Goal: Task Accomplishment & Management: Manage account settings

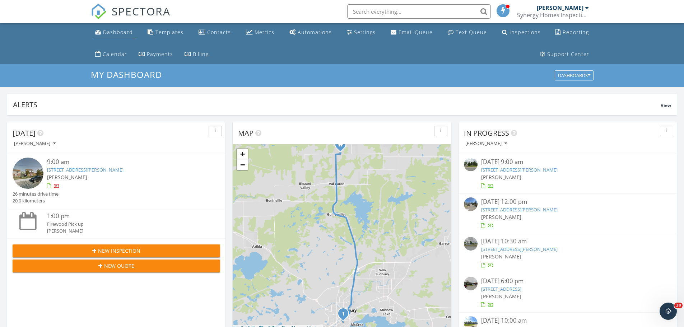
click at [118, 32] on div "Dashboard" at bounding box center [118, 32] width 30 height 7
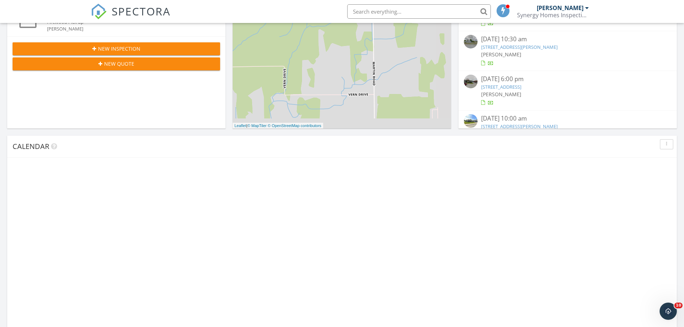
scroll to position [251, 0]
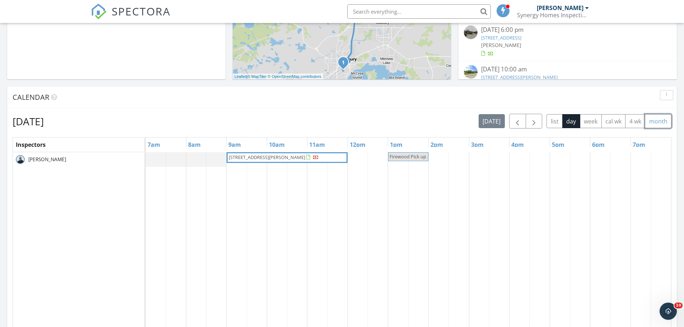
click at [659, 123] on button "month" at bounding box center [658, 121] width 27 height 14
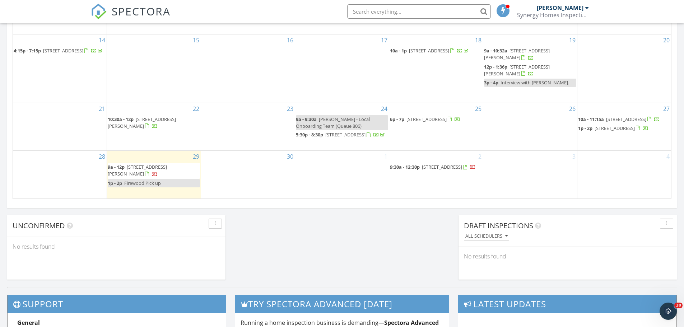
scroll to position [503, 0]
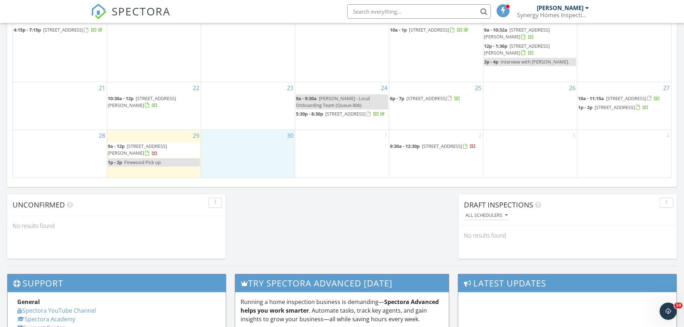
click at [241, 145] on div "30" at bounding box center [248, 154] width 94 height 48
click at [256, 116] on link "Inspection" at bounding box center [247, 114] width 37 height 11
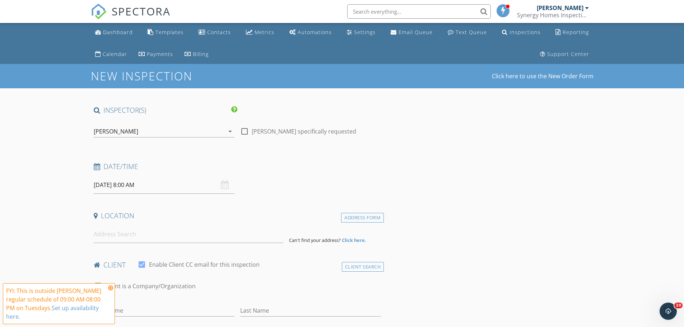
click at [118, 185] on input "09/30/2025 8:00 AM" at bounding box center [164, 185] width 141 height 18
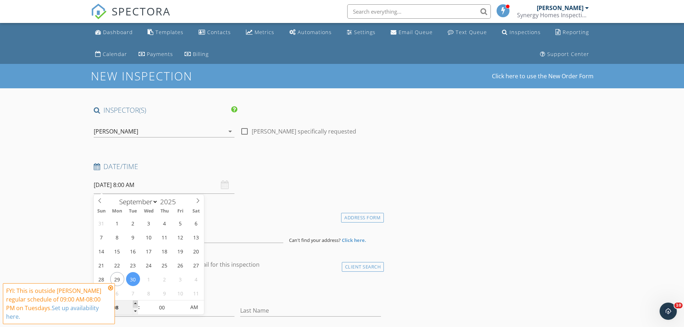
type input "09"
type input "09/30/2025 9:00 AM"
click at [135, 302] on span at bounding box center [135, 304] width 5 height 7
type input "10"
type input "09/30/2025 10:00 AM"
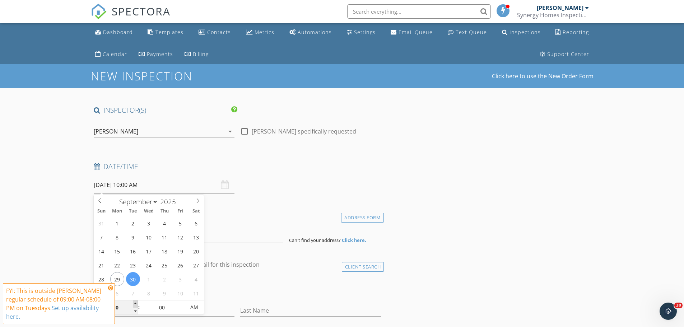
click at [135, 302] on span at bounding box center [135, 304] width 5 height 7
type input "11"
type input "09/30/2025 11:00 AM"
click at [135, 302] on span at bounding box center [135, 304] width 5 height 7
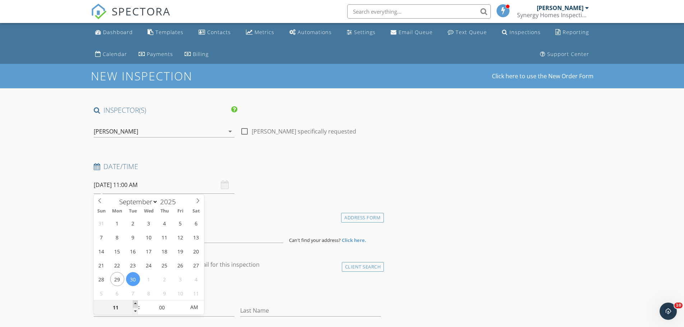
type input "12"
type input "09/30/2025 12:00 PM"
click at [135, 302] on span at bounding box center [135, 304] width 5 height 7
type input "01"
type input "09/30/2025 1:00 PM"
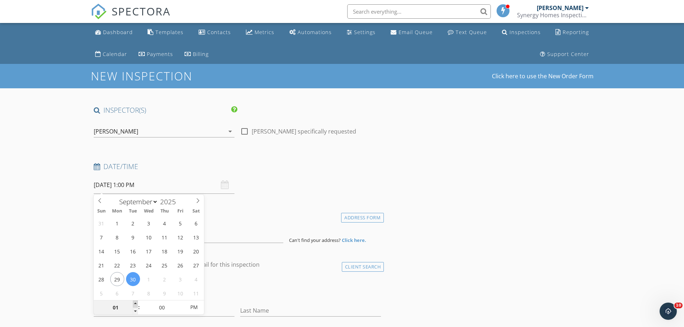
click at [135, 302] on span at bounding box center [135, 304] width 5 height 7
type input "02"
type input "09/30/2025 2:00 PM"
drag, startPoint x: 135, startPoint y: 302, endPoint x: 172, endPoint y: 307, distance: 37.6
click at [172, 307] on input "00" at bounding box center [162, 308] width 44 height 14
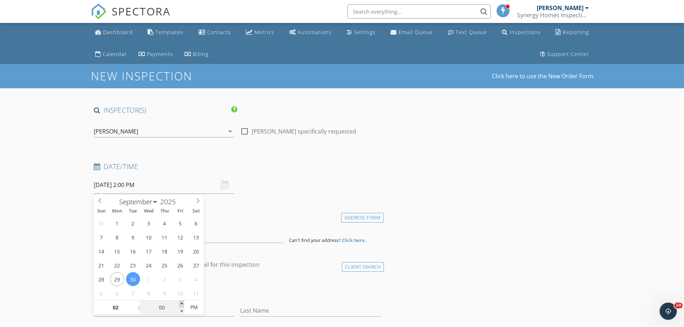
type input "05"
type input "09/30/2025 2:05 PM"
click at [181, 303] on span at bounding box center [181, 304] width 5 height 7
type input "10"
type input "09/30/2025 2:10 PM"
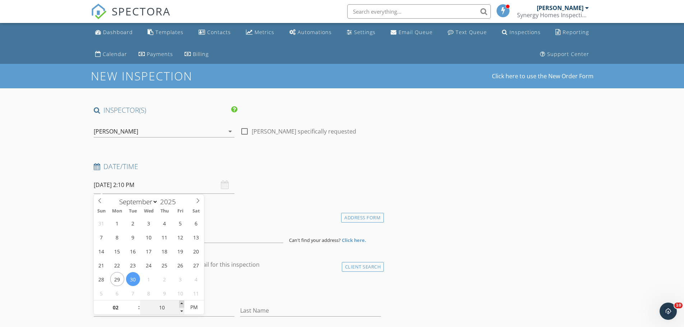
click at [181, 303] on span at bounding box center [181, 304] width 5 height 7
type input "15"
type input "09/30/2025 2:15 PM"
click at [181, 303] on span at bounding box center [181, 304] width 5 height 7
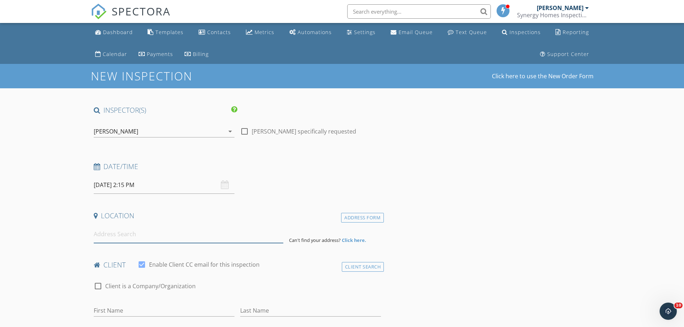
click at [98, 236] on input at bounding box center [189, 234] width 190 height 18
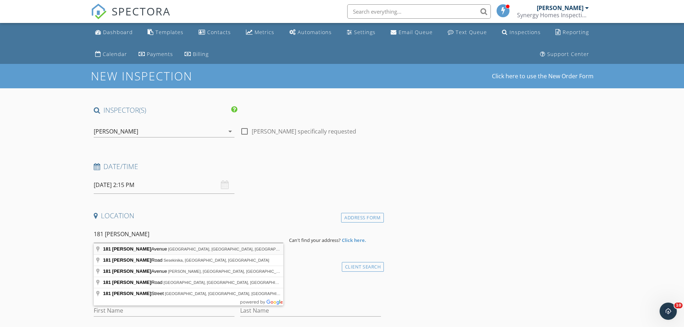
type input "181 Boland Avenue, Sudbury, ON, Canada"
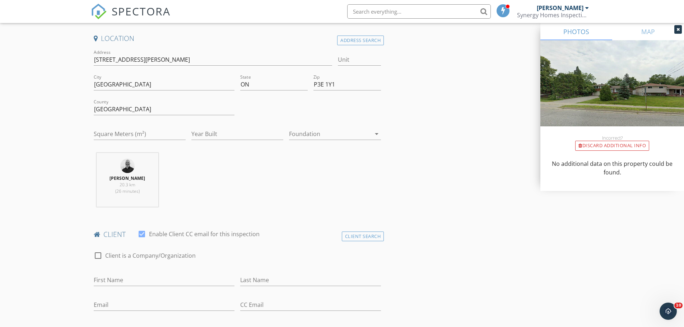
scroll to position [180, 0]
click at [117, 275] on input "First Name" at bounding box center [164, 278] width 141 height 12
type input "Cameron"
click at [277, 276] on input "Last Name" at bounding box center [310, 278] width 141 height 12
type input "Nawalaniec"
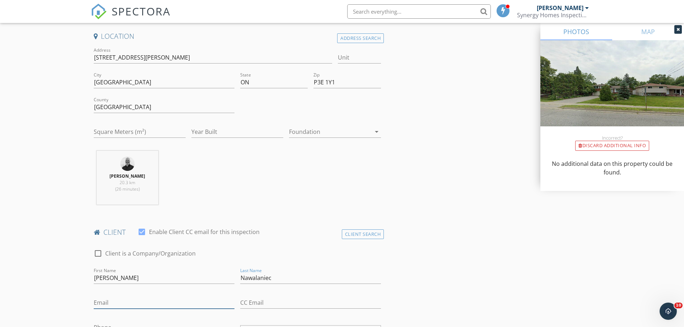
click at [164, 306] on input "Email" at bounding box center [164, 303] width 141 height 12
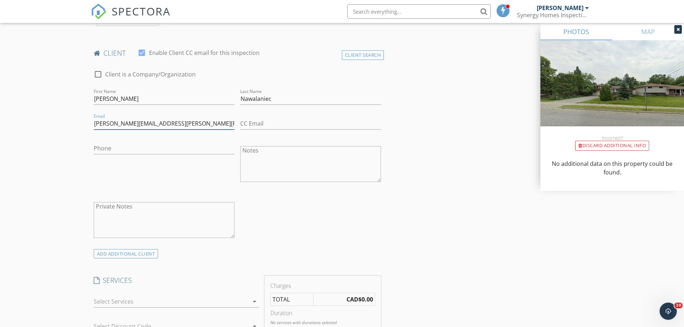
scroll to position [359, 0]
type input "cameron.nawalaniec@hatch.com"
click at [149, 150] on input "Phone" at bounding box center [164, 148] width 141 height 12
type input "249-878-4110"
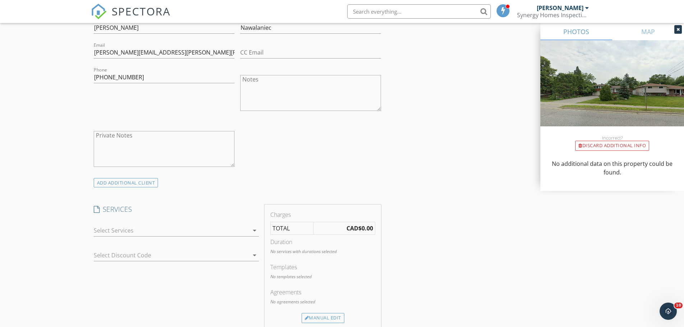
scroll to position [431, 0]
click at [131, 185] on div "ADD ADDITIONAL client" at bounding box center [126, 182] width 65 height 10
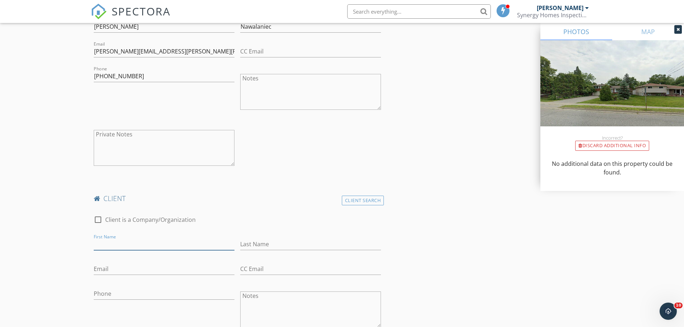
click at [124, 246] on input "First Name" at bounding box center [164, 244] width 141 height 12
type input "Stephanie"
click at [119, 298] on input "Phone" at bounding box center [164, 294] width 141 height 12
type input "705-988-1525"
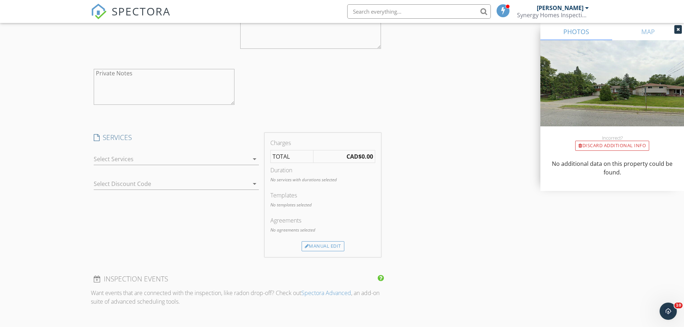
scroll to position [682, 0]
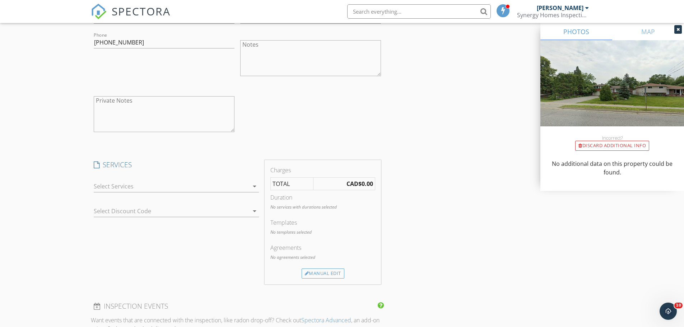
click at [150, 190] on div at bounding box center [171, 186] width 155 height 11
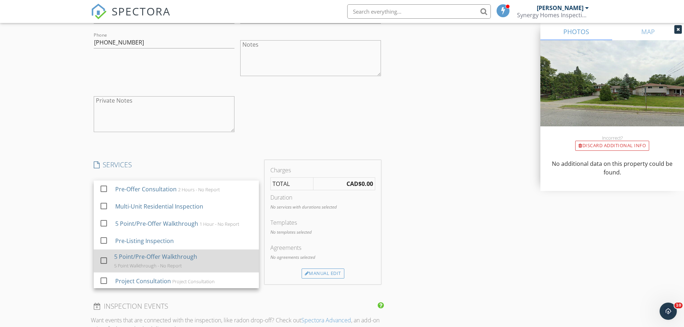
click at [139, 254] on div "5 Point/Pre-Offer Walkthrough" at bounding box center [155, 256] width 83 height 9
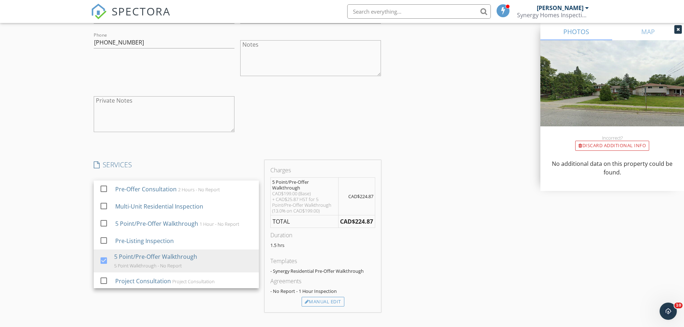
click at [417, 164] on div "INSPECTOR(S) check_box Sylvain Roy PRIMARY Sylvain Roy arrow_drop_down check_bo…" at bounding box center [342, 129] width 503 height 1413
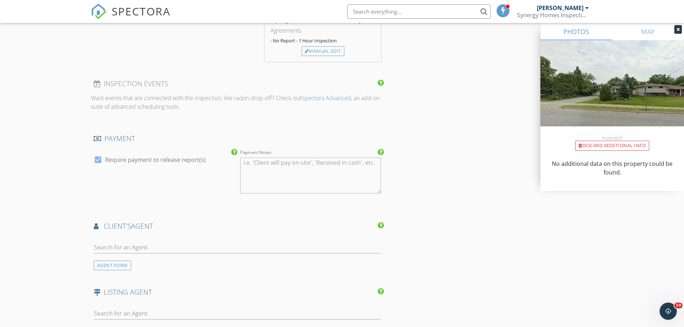
scroll to position [934, 0]
click at [163, 243] on input "text" at bounding box center [238, 247] width 288 height 12
type input "crysta"
click at [125, 265] on div "Remax Crown" at bounding box center [136, 267] width 45 height 6
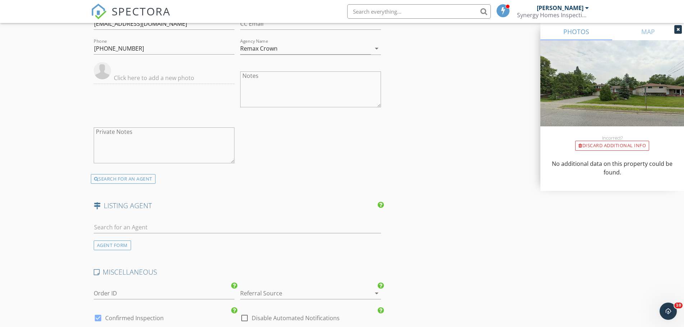
scroll to position [1185, 0]
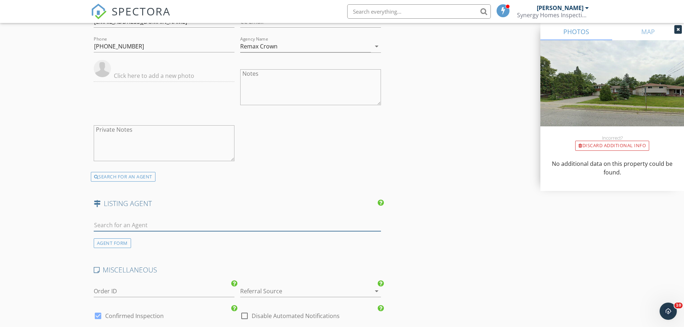
click at [138, 225] on input "text" at bounding box center [238, 225] width 288 height 12
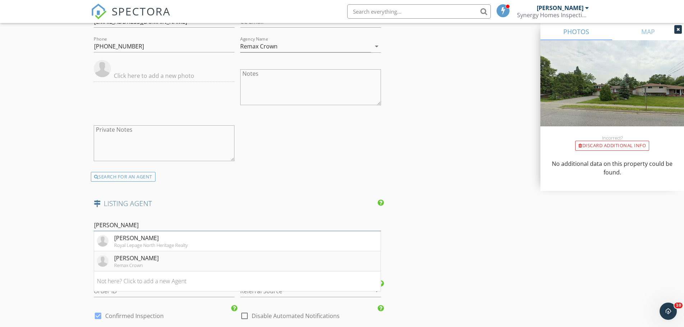
type input "cathy"
click at [143, 259] on div "Cathy Gregorchuk" at bounding box center [136, 258] width 45 height 9
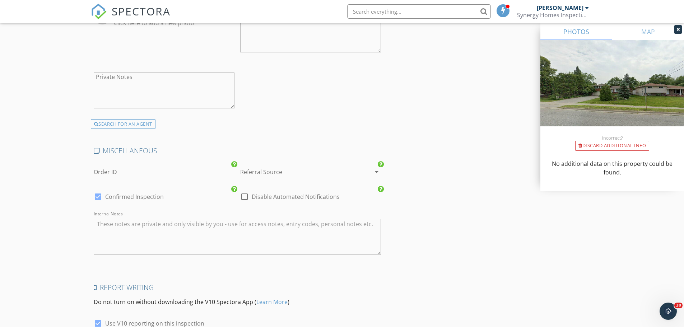
scroll to position [1472, 0]
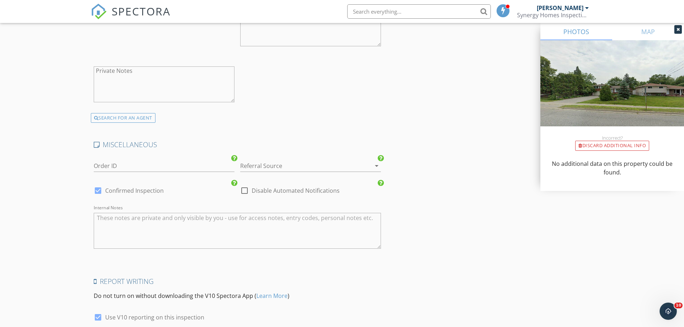
click at [267, 164] on div at bounding box center [300, 165] width 121 height 11
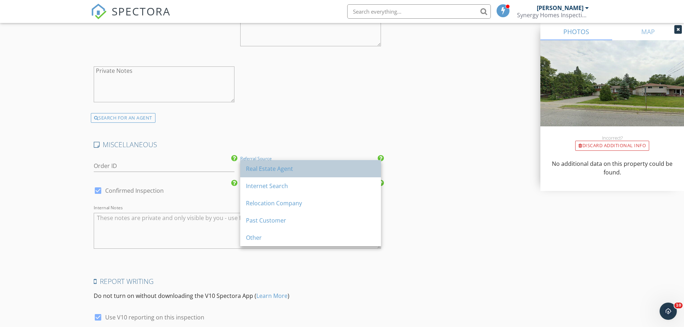
click at [288, 175] on div "Real Estate Agent" at bounding box center [310, 168] width 129 height 17
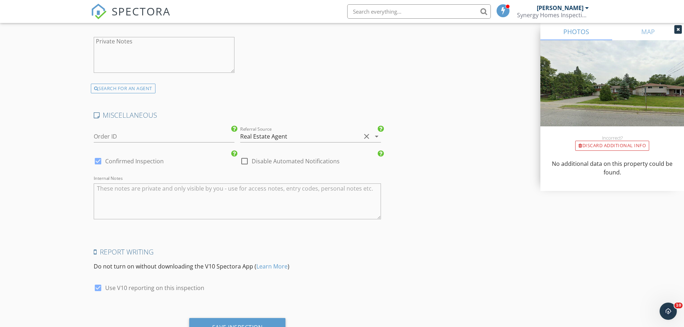
scroll to position [1499, 0]
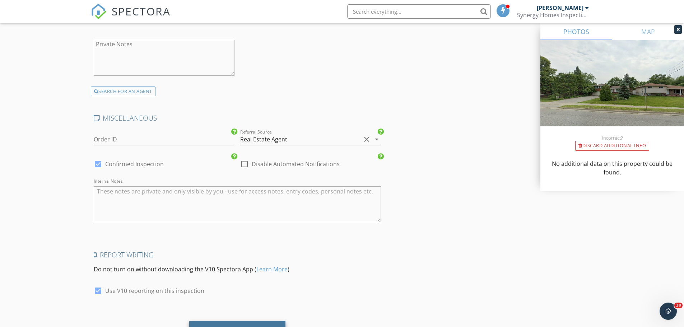
click at [257, 324] on div "Save Inspection" at bounding box center [237, 330] width 97 height 19
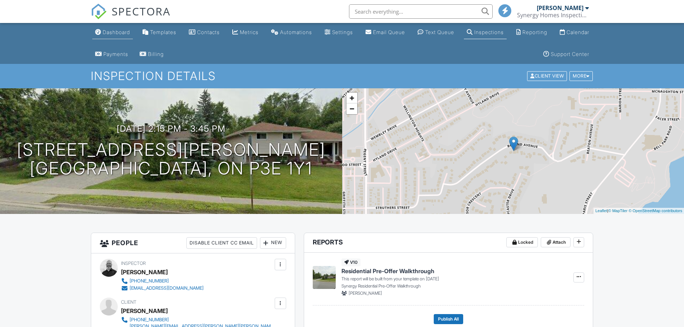
click at [106, 31] on div "Dashboard" at bounding box center [116, 32] width 27 height 6
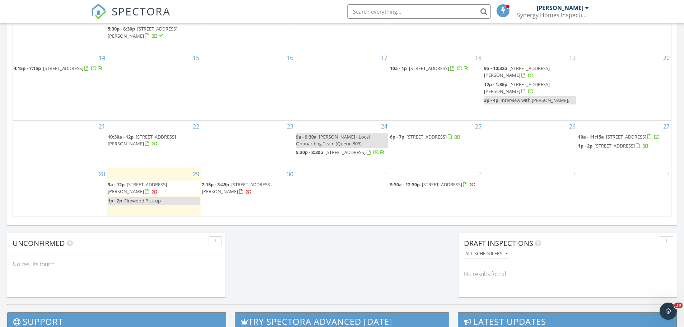
scroll to position [467, 0]
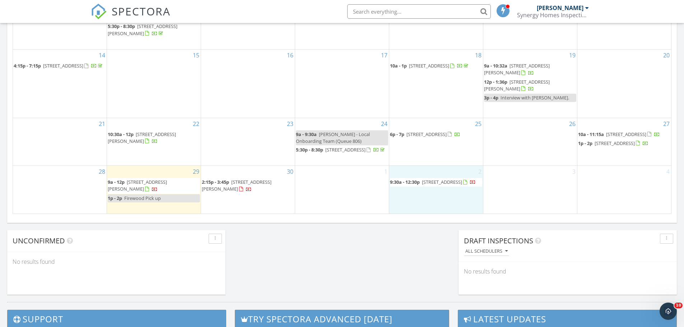
click at [442, 206] on div "2 9:30a - 12:30p 1855 Springdale Crescent, Greater Sudbury P3A 5H9" at bounding box center [436, 190] width 94 height 48
click at [448, 176] on link "Inspection" at bounding box center [435, 175] width 37 height 11
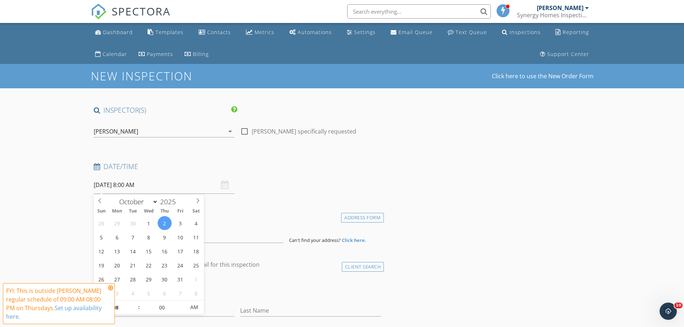
click at [135, 187] on input "[DATE] 8:00 AM" at bounding box center [164, 185] width 141 height 18
type input "09"
type input "[DATE] 9:00 AM"
click at [136, 304] on span at bounding box center [135, 304] width 5 height 7
type input "10"
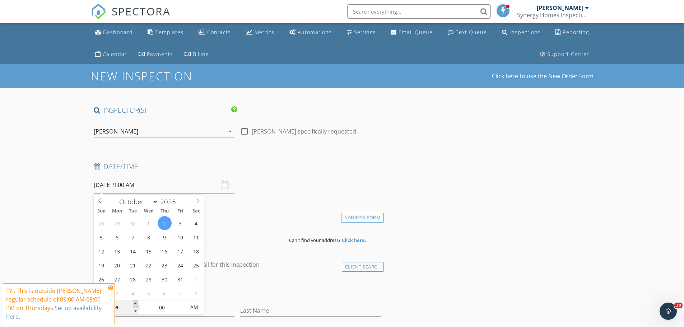
type input "[DATE] 10:00 AM"
click at [136, 304] on span at bounding box center [135, 304] width 5 height 7
type input "11"
type input "[DATE] 11:00 AM"
click at [136, 304] on span at bounding box center [135, 304] width 5 height 7
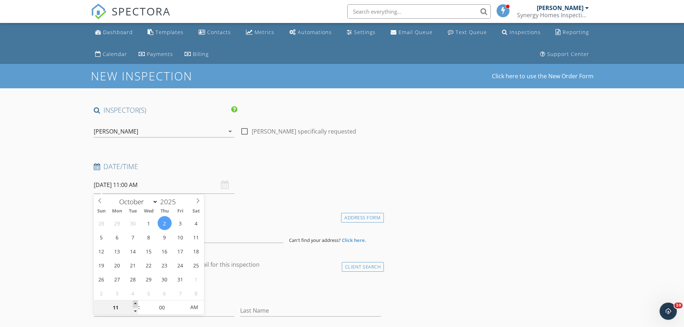
type input "12"
type input "[DATE] 12:00 PM"
click at [136, 304] on span at bounding box center [135, 304] width 5 height 7
type input "01"
type input "[DATE] 1:00 PM"
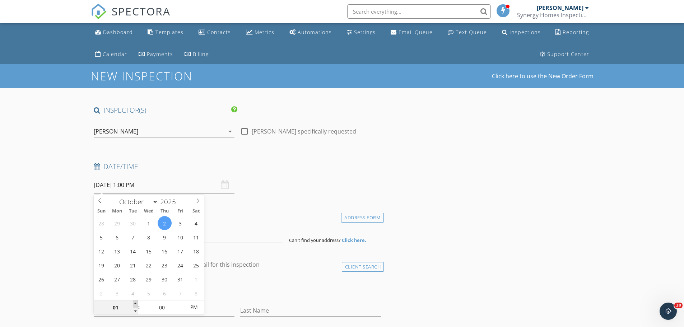
click at [136, 304] on span at bounding box center [135, 304] width 5 height 7
type input "02"
type input "[DATE] 2:00 PM"
click at [136, 304] on span at bounding box center [135, 304] width 5 height 7
type input "03"
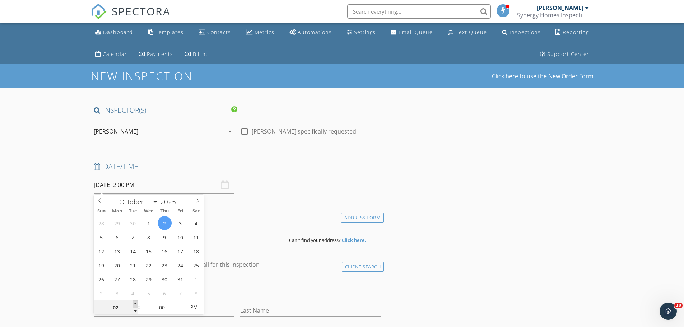
type input "[DATE] 3:00 PM"
click at [136, 304] on span at bounding box center [135, 304] width 5 height 7
type input "04"
type input "[DATE] 4:00 PM"
click at [136, 304] on span at bounding box center [135, 304] width 5 height 7
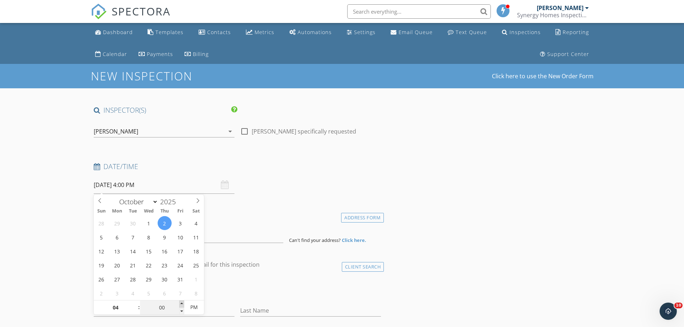
type input "05"
type input "10/02/2025 4:05 PM"
click at [182, 302] on span at bounding box center [181, 304] width 5 height 7
type input "10"
type input "10/02/2025 4:10 PM"
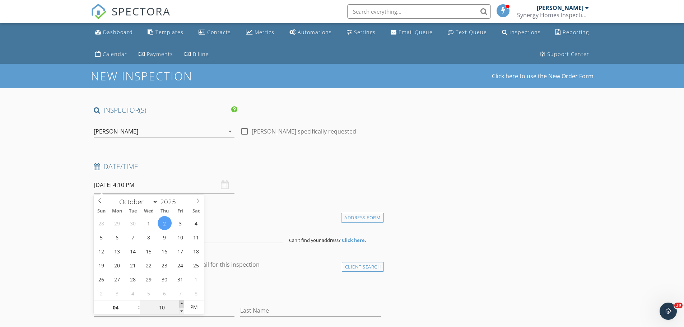
click at [182, 302] on span at bounding box center [181, 304] width 5 height 7
type input "15"
type input "10/02/2025 4:15 PM"
click at [182, 302] on span at bounding box center [181, 304] width 5 height 7
type input "20"
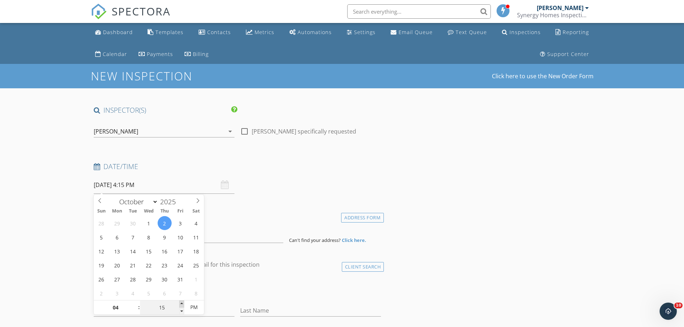
type input "10/02/2025 4:20 PM"
click at [182, 302] on span at bounding box center [181, 304] width 5 height 7
type input "25"
type input "10/02/2025 4:25 PM"
click at [182, 302] on span at bounding box center [181, 304] width 5 height 7
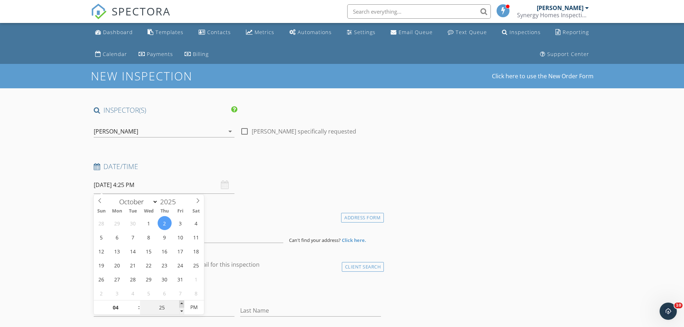
type input "30"
type input "10/02/2025 4:30 PM"
click at [182, 302] on span at bounding box center [181, 304] width 5 height 7
click at [358, 171] on h4 "Date/Time" at bounding box center [238, 166] width 288 height 9
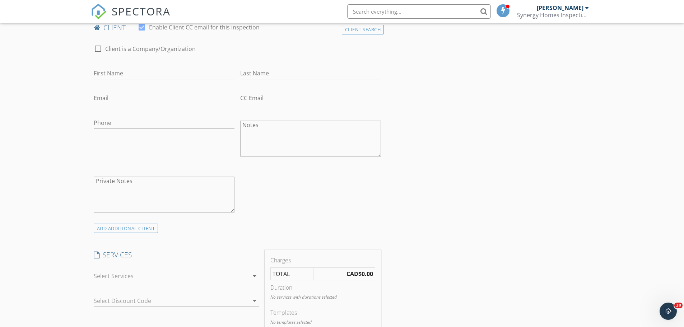
scroll to position [251, 0]
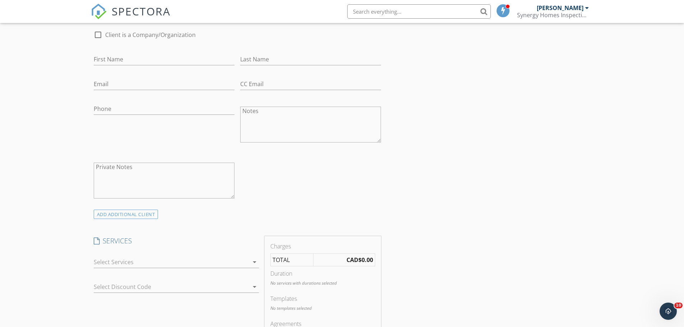
click at [137, 262] on div at bounding box center [171, 261] width 155 height 11
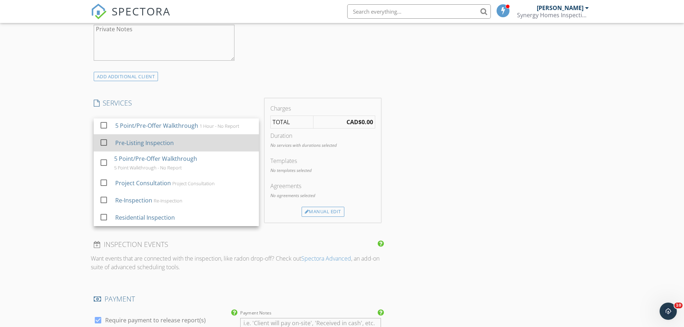
scroll to position [395, 0]
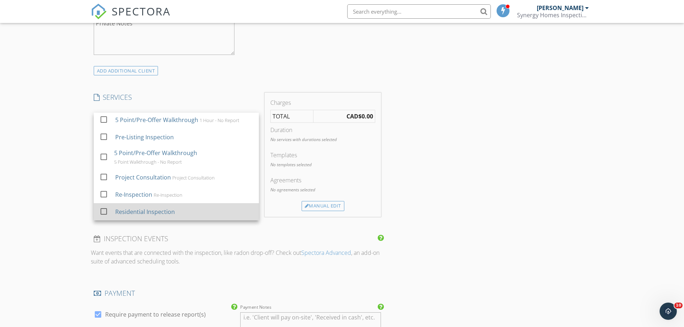
click at [105, 213] on div at bounding box center [104, 211] width 12 height 12
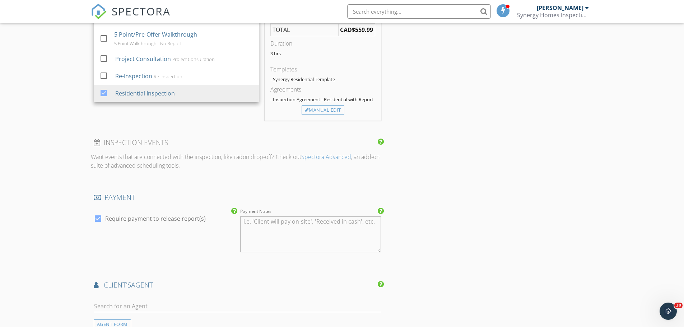
scroll to position [574, 0]
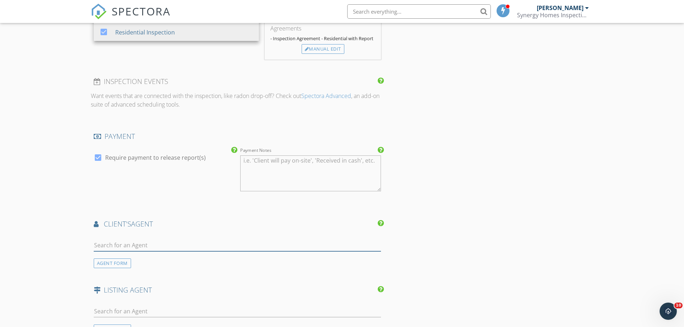
click at [117, 244] on input "text" at bounding box center [238, 245] width 288 height 12
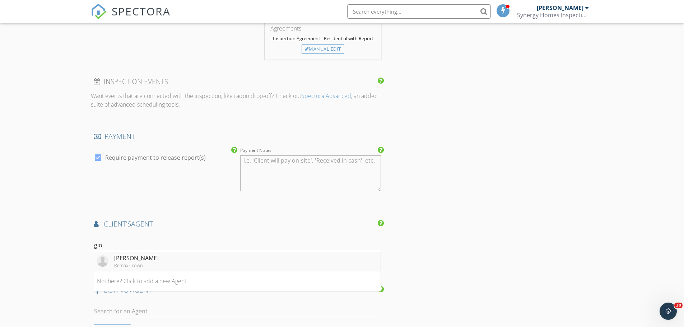
type input "gio"
click at [124, 259] on div "Giorgio Lagana" at bounding box center [136, 258] width 45 height 9
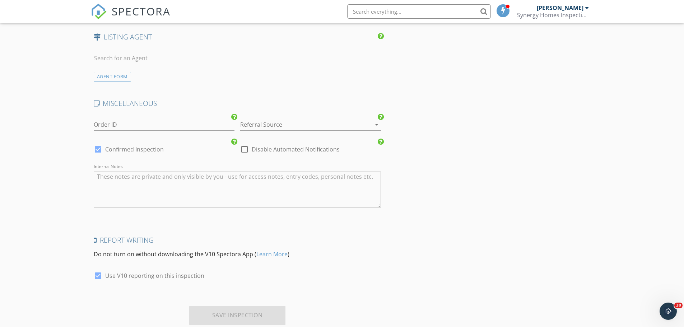
scroll to position [1005, 0]
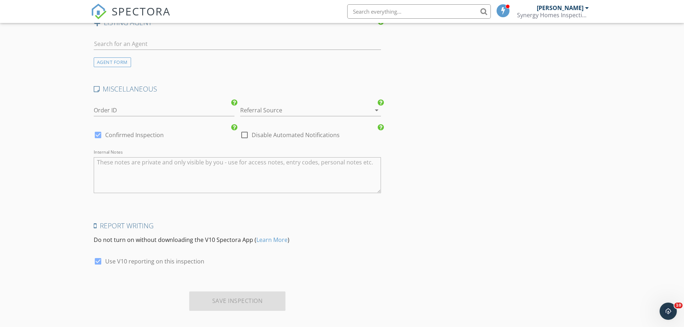
click at [290, 112] on div at bounding box center [300, 109] width 121 height 11
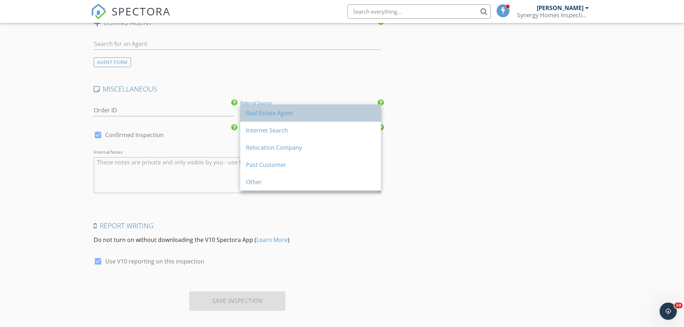
click at [284, 113] on div "Real Estate Agent" at bounding box center [310, 113] width 129 height 9
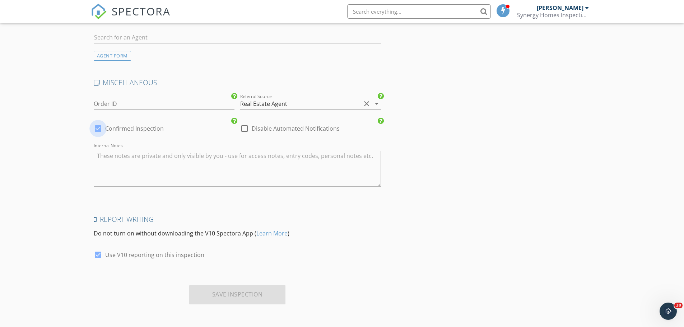
click at [97, 129] on div at bounding box center [98, 128] width 12 height 12
checkbox input "false"
checkbox input "true"
click at [223, 294] on div "Save Inspection" at bounding box center [237, 294] width 97 height 19
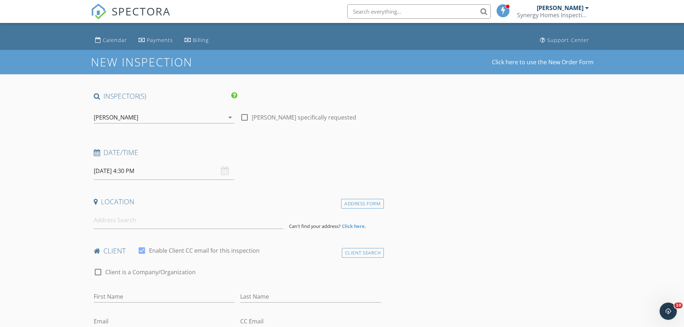
scroll to position [0, 0]
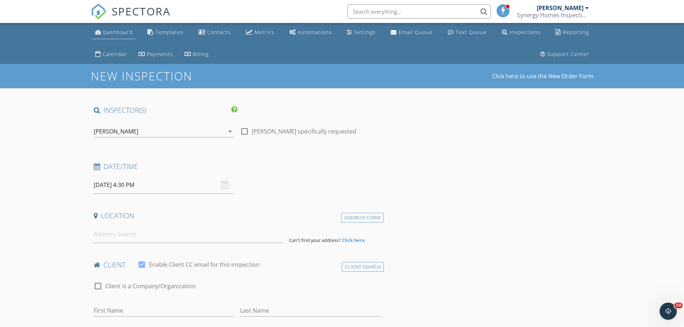
click at [115, 32] on div "Dashboard" at bounding box center [118, 32] width 30 height 7
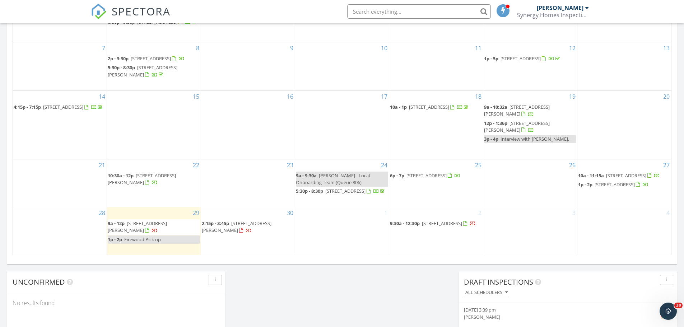
scroll to position [431, 0]
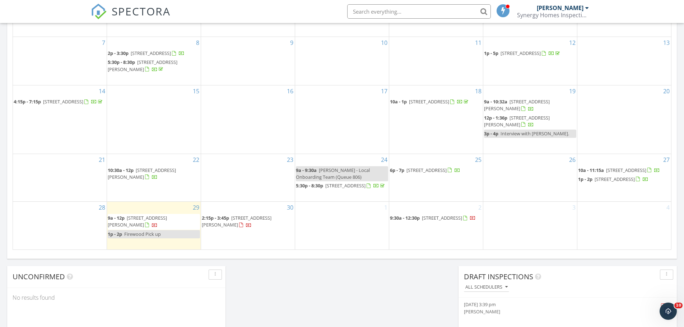
click at [441, 241] on div "2 9:30a - 12:30p 1855 Springdale Crescent, Greater Sudbury P3A 5H9" at bounding box center [436, 226] width 94 height 48
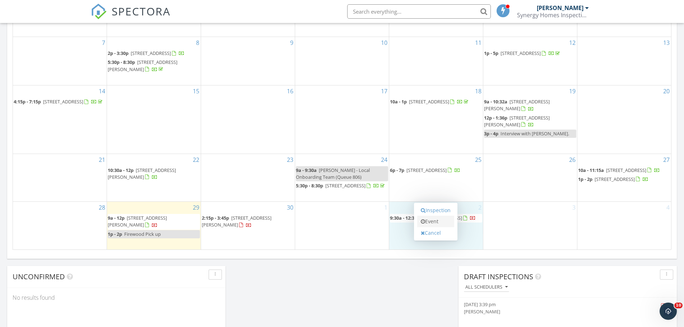
click at [439, 218] on link "Event" at bounding box center [435, 221] width 37 height 11
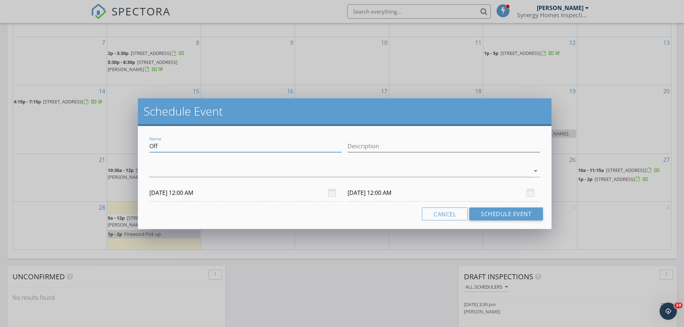
drag, startPoint x: 171, startPoint y: 141, endPoint x: 128, endPoint y: 143, distance: 43.2
click at [128, 143] on div "Schedule Event Name Off Description arrow_drop_down 10/02/2025 12:00 AM 10/03/2…" at bounding box center [342, 163] width 684 height 327
type input "Giorgio - Inspection"
click at [256, 194] on input "10/02/2025 12:00 AM" at bounding box center [245, 193] width 192 height 18
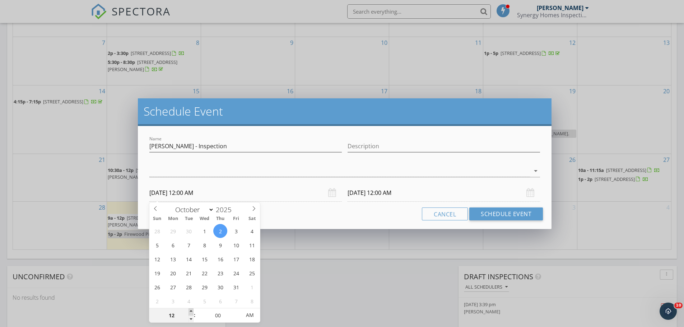
type input "01"
type input "10/02/2025 1:00 AM"
click at [191, 311] on span at bounding box center [191, 311] width 5 height 7
type input "02"
type input "10/02/2025 2:00 AM"
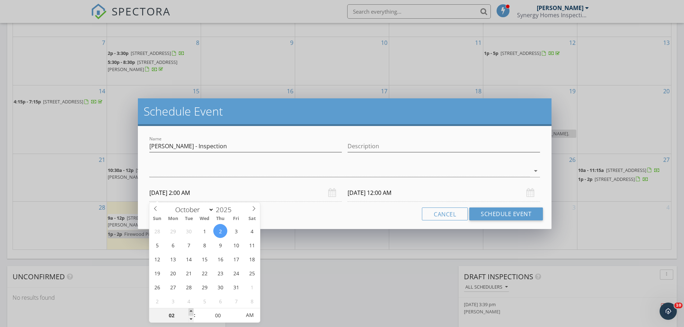
click at [191, 311] on span at bounding box center [191, 311] width 5 height 7
type input "03"
type input "10/02/2025 3:00 AM"
click at [191, 311] on span at bounding box center [191, 311] width 5 height 7
type input "10/03/2025 3:00 AM"
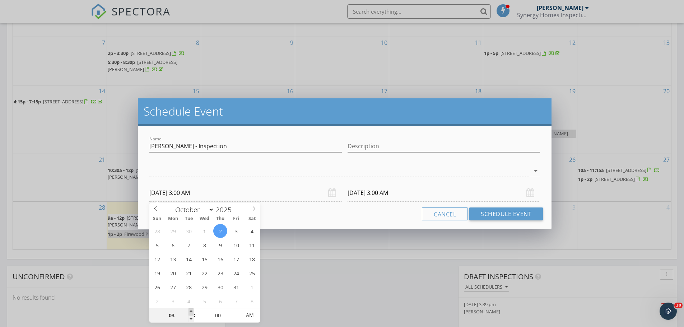
type input "04"
type input "10/02/2025 4:00 AM"
click at [191, 311] on span at bounding box center [191, 311] width 5 height 7
type input "10/03/2025 4:00 AM"
type input "05"
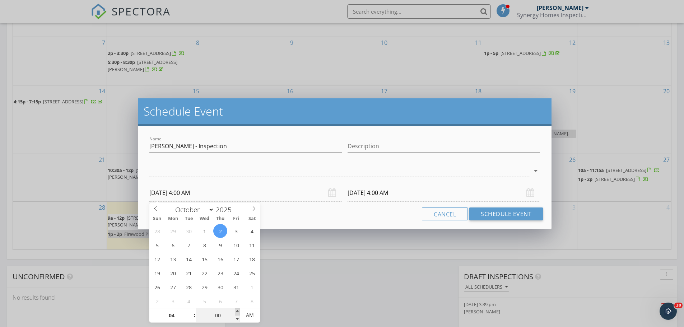
type input "10/02/2025 4:05 AM"
click at [236, 312] on span at bounding box center [237, 311] width 5 height 7
type input "10"
type input "10/02/2025 4:10 AM"
click at [236, 312] on span at bounding box center [237, 311] width 5 height 7
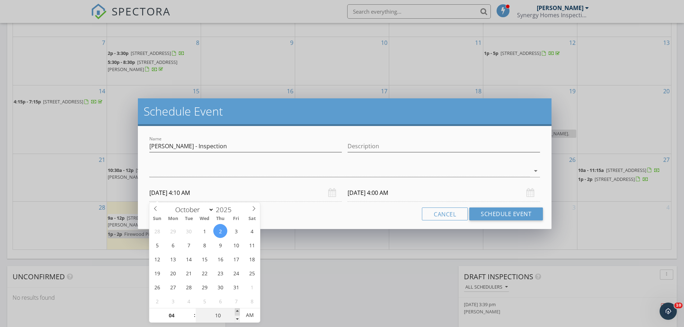
type input "15"
type input "10/02/2025 4:15 AM"
click at [236, 312] on span at bounding box center [237, 311] width 5 height 7
type input "20"
type input "10/02/2025 4:20 AM"
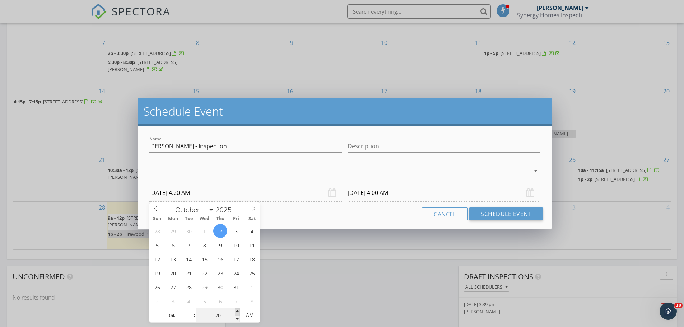
click at [236, 312] on span at bounding box center [237, 311] width 5 height 7
type input "20"
type input "10/03/2025 4:20 AM"
type input "25"
type input "10/02/2025 4:25 AM"
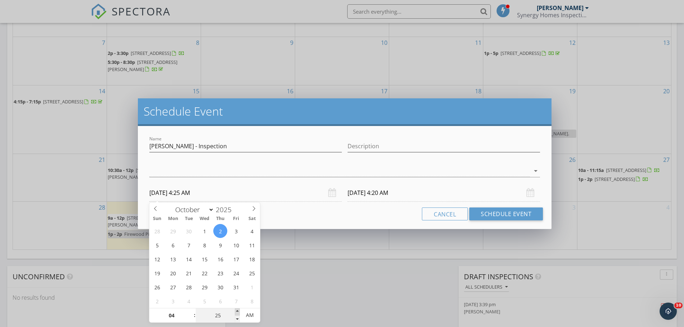
click at [236, 312] on span at bounding box center [237, 311] width 5 height 7
type input "25"
type input "10/03/2025 4:25 AM"
type input "30"
type input "10/02/2025 4:30 AM"
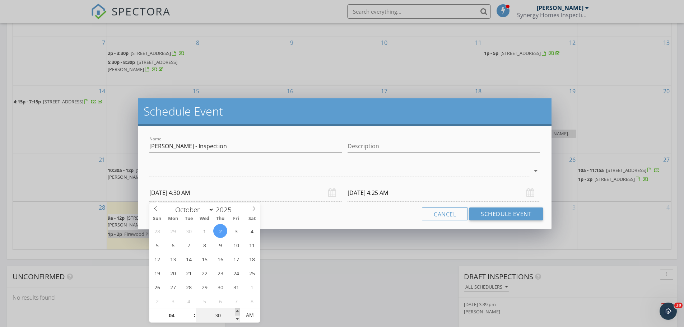
click at [236, 312] on span at bounding box center [237, 311] width 5 height 7
type input "30"
type input "10/03/2025 4:30 AM"
click at [380, 192] on input "10/03/2025 4:30 AM" at bounding box center [444, 193] width 192 height 18
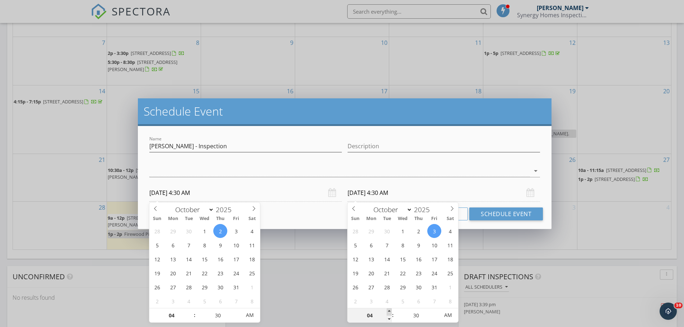
type input "05"
type input "10/03/2025 5:30 AM"
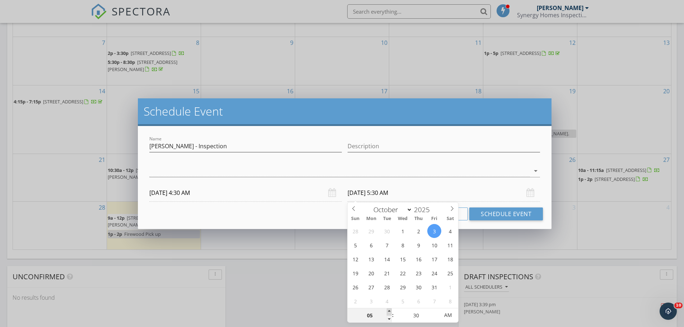
click at [389, 314] on span at bounding box center [389, 311] width 5 height 7
type input "06"
type input "10/03/2025 6:30 AM"
click at [389, 314] on span at bounding box center [389, 311] width 5 height 7
click at [508, 218] on button "Schedule Event" at bounding box center [506, 214] width 74 height 13
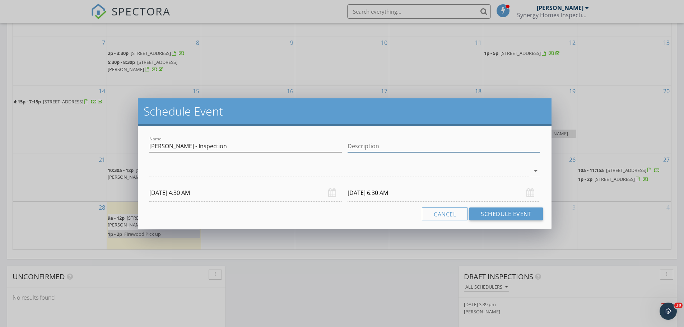
click at [358, 152] on input "Description" at bounding box center [444, 146] width 192 height 12
type input "O"
type input "Tentative"
click at [497, 210] on button "Schedule Event" at bounding box center [506, 214] width 74 height 13
click at [224, 174] on div at bounding box center [339, 171] width 381 height 12
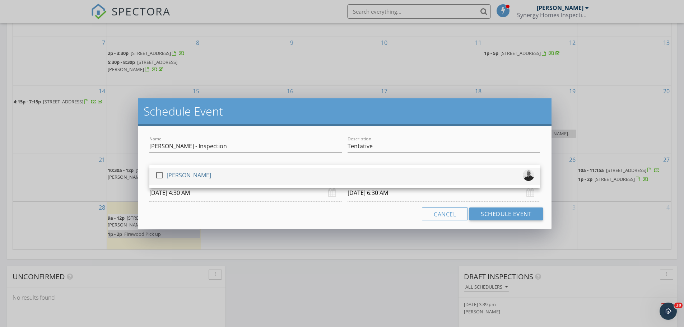
click at [166, 173] on div "check_box_outline_blank" at bounding box center [160, 175] width 11 height 9
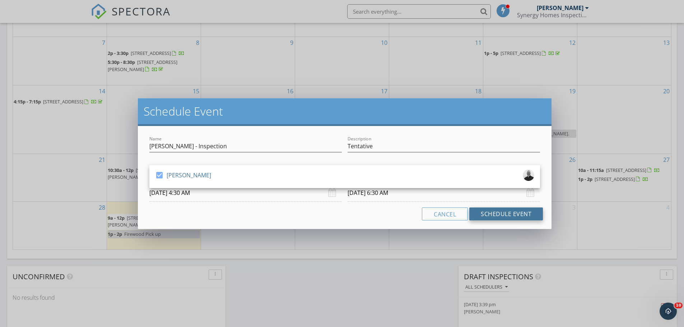
click at [507, 212] on button "Schedule Event" at bounding box center [506, 214] width 74 height 13
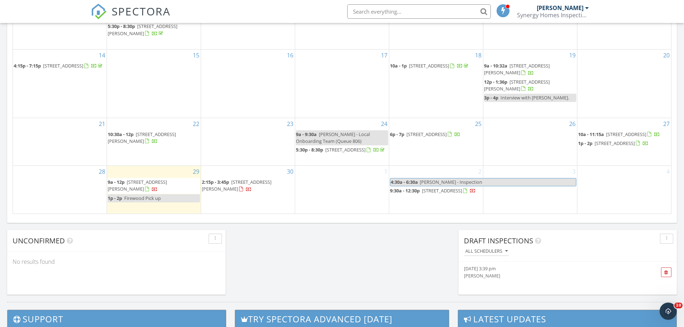
scroll to position [503, 0]
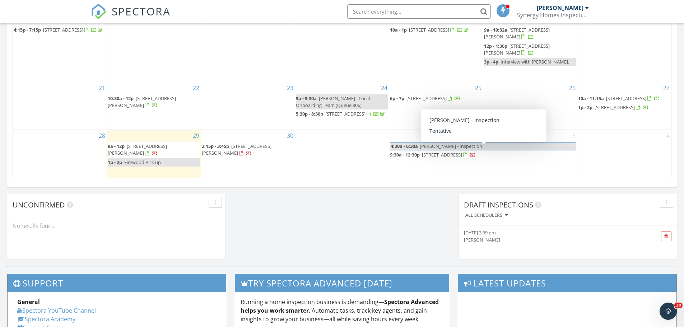
click at [402, 149] on span "4:30a - 6:30a" at bounding box center [404, 147] width 28 height 8
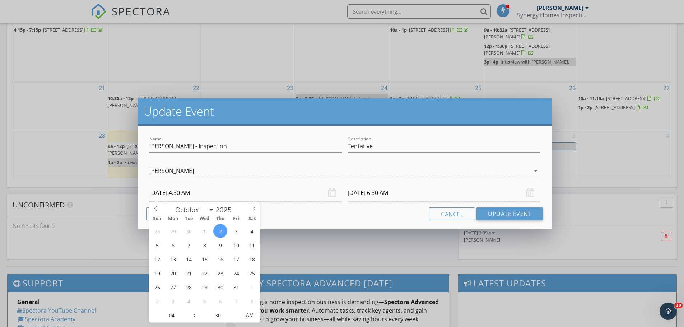
click at [200, 191] on input "10/02/2025 4:30 AM" at bounding box center [245, 193] width 192 height 18
type input "10/02/2025 4:30 PM"
type input "10/03/2025 6:30 PM"
click at [246, 311] on span "AM" at bounding box center [250, 315] width 20 height 14
click at [501, 217] on button "Update Event" at bounding box center [509, 214] width 66 height 13
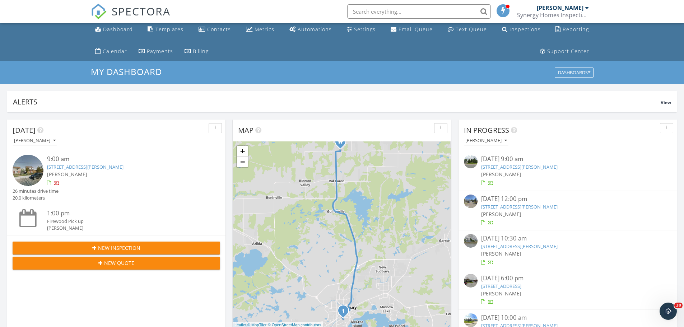
scroll to position [0, 0]
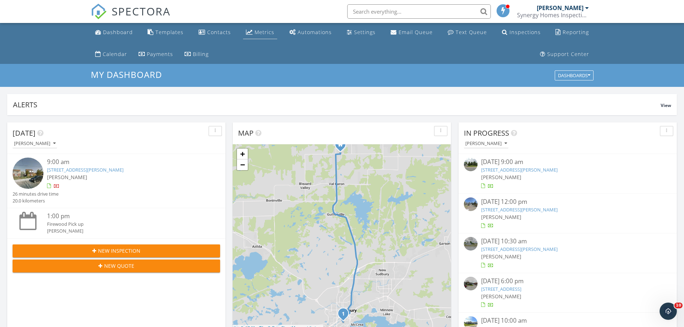
click at [250, 27] on link "Metrics" at bounding box center [260, 32] width 34 height 13
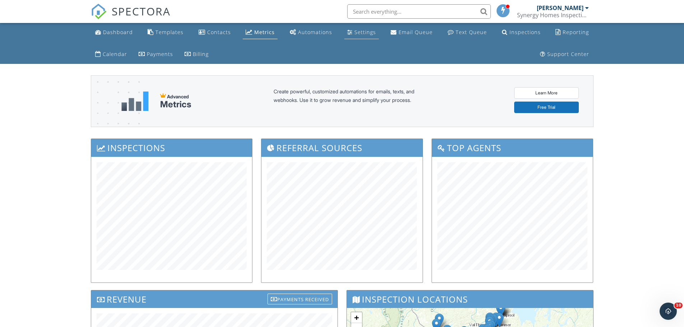
click at [370, 35] on div "Settings" at bounding box center [365, 32] width 22 height 7
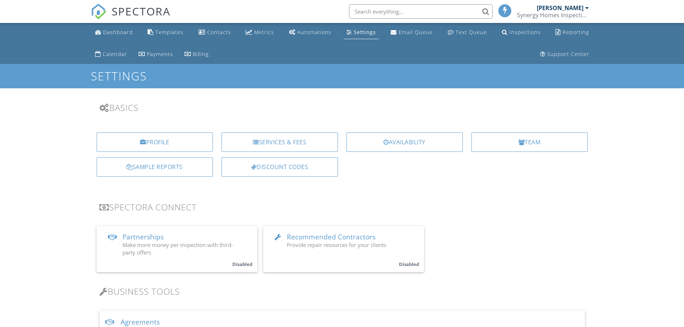
click at [408, 36] on link "Email Queue" at bounding box center [412, 32] width 48 height 13
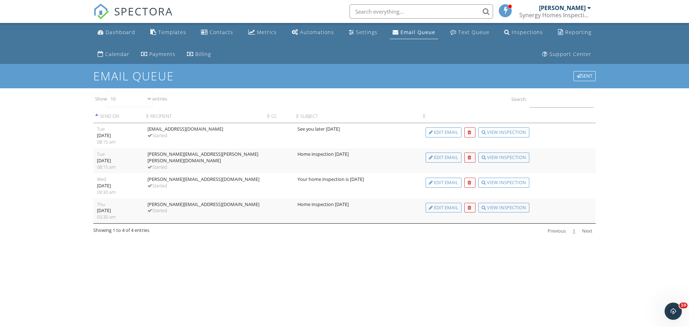
click at [558, 233] on link "Previous" at bounding box center [557, 231] width 25 height 13
click at [584, 78] on div "Sent" at bounding box center [585, 76] width 22 height 10
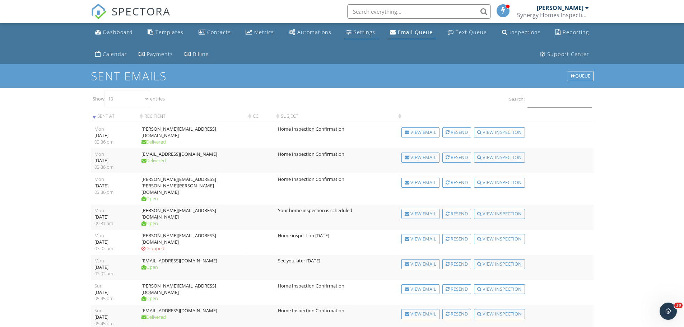
click at [362, 34] on div "Settings" at bounding box center [365, 32] width 22 height 7
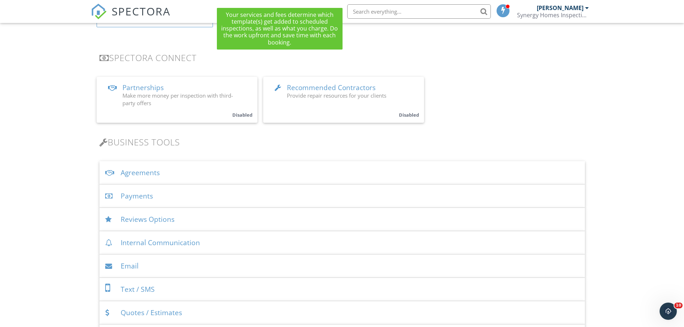
scroll to position [180, 0]
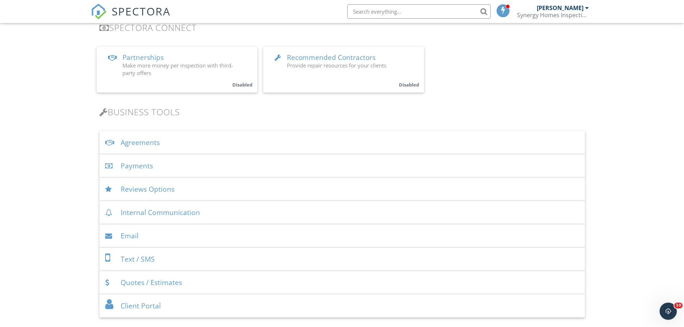
click at [134, 168] on div "Payments" at bounding box center [341, 165] width 485 height 23
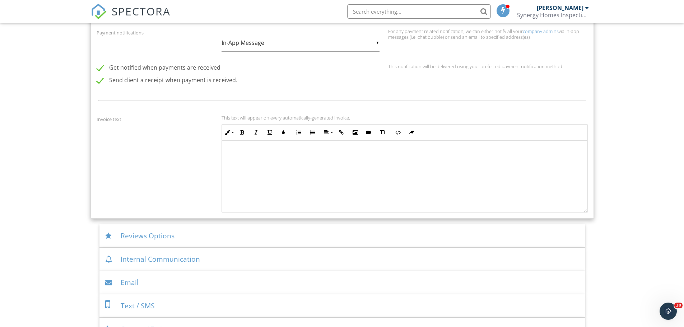
scroll to position [574, 0]
click at [266, 41] on div "▼ In-App Message In-App Message Email In-App Message Email" at bounding box center [301, 42] width 158 height 18
click at [266, 41] on span "In-App Message" at bounding box center [301, 42] width 158 height 18
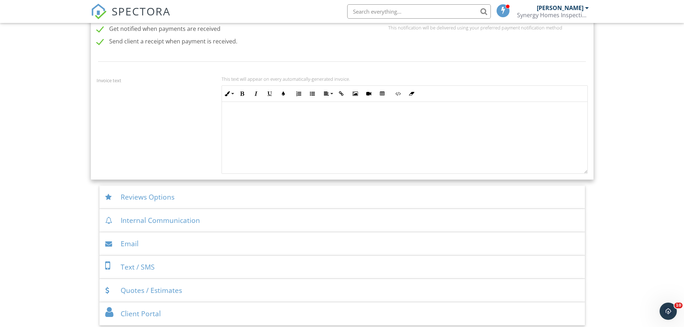
scroll to position [646, 0]
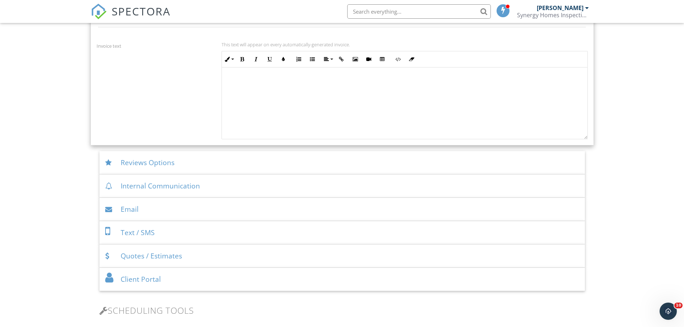
click at [138, 209] on div "Email" at bounding box center [341, 209] width 485 height 23
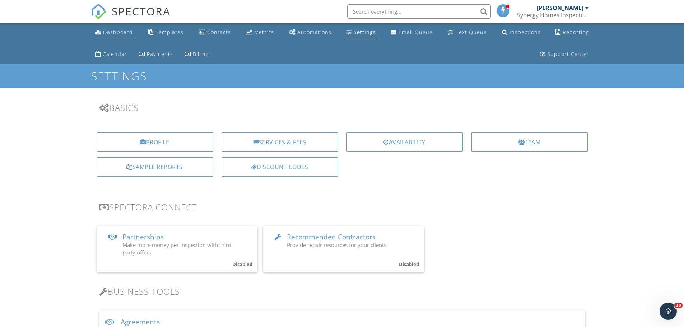
click at [125, 32] on div "Dashboard" at bounding box center [118, 32] width 30 height 7
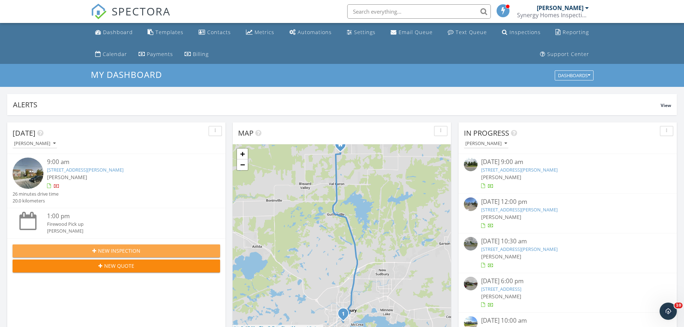
click at [147, 251] on div "New Inspection" at bounding box center [116, 251] width 196 height 8
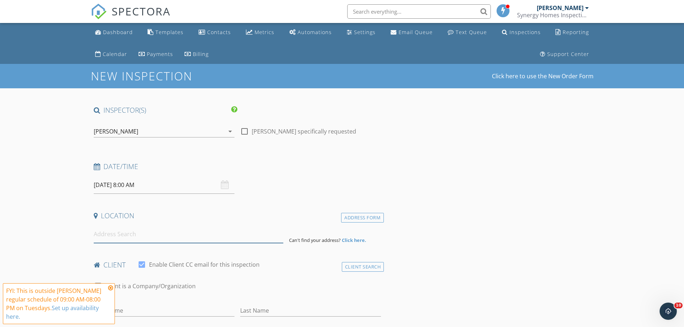
click at [157, 238] on input at bounding box center [189, 234] width 190 height 18
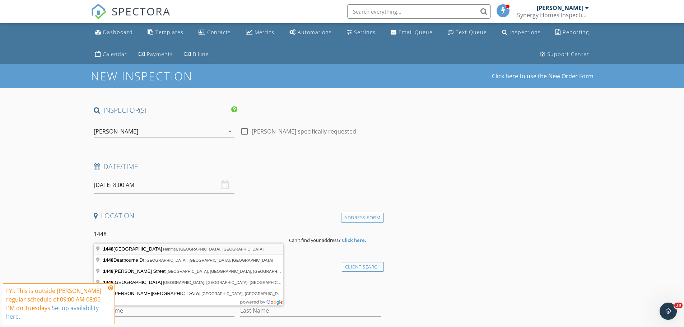
type input "[GEOGRAPHIC_DATA], [GEOGRAPHIC_DATA], [GEOGRAPHIC_DATA]"
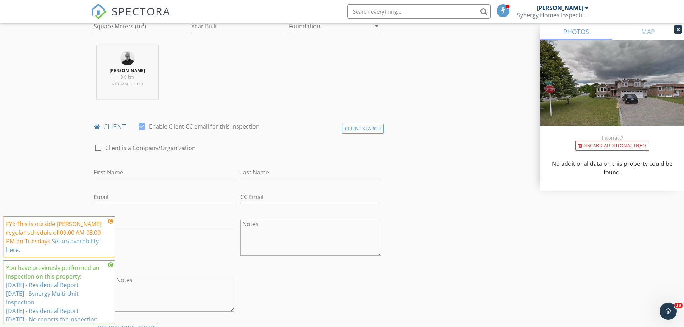
scroll to position [287, 0]
click at [158, 172] on input "First Name" at bounding box center [164, 170] width 141 height 12
type input "[PERSON_NAME]"
click at [108, 220] on icon at bounding box center [110, 221] width 5 height 6
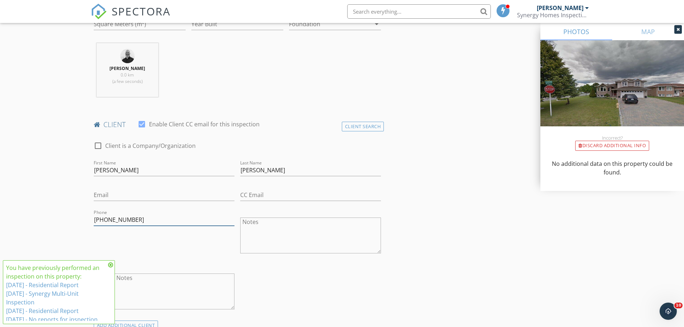
click at [137, 221] on input "[PHONE_NUMBER]" at bounding box center [164, 220] width 141 height 12
type input "[PHONE_NUMBER]"
click at [124, 197] on input "Email" at bounding box center [164, 195] width 141 height 12
type input "[EMAIL_ADDRESS][DOMAIN_NAME]"
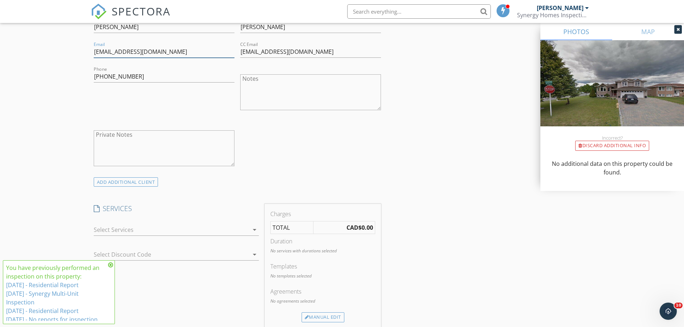
scroll to position [431, 0]
click at [208, 231] on div at bounding box center [171, 229] width 155 height 11
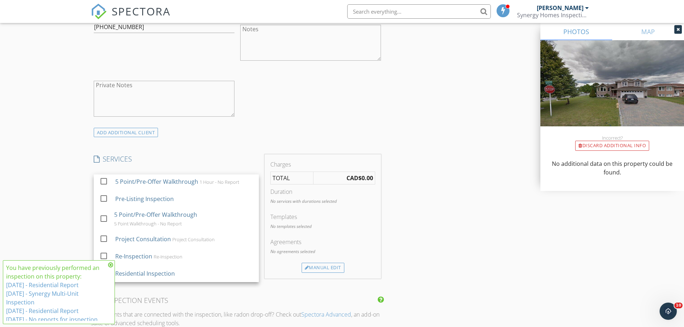
scroll to position [574, 0]
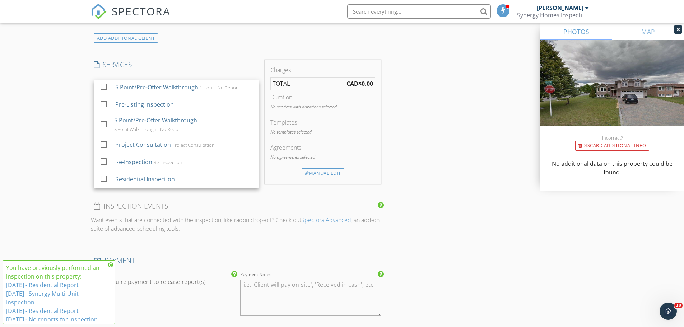
click at [111, 264] on icon at bounding box center [110, 265] width 5 height 6
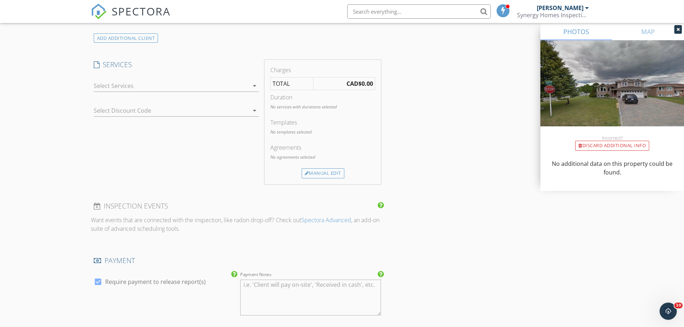
click at [142, 90] on div at bounding box center [171, 85] width 155 height 11
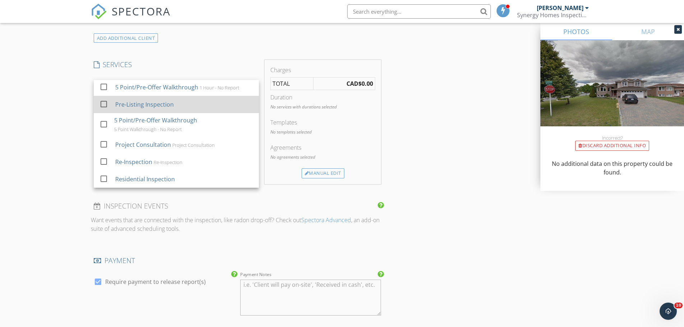
click at [112, 105] on div "check_box_outline_blank Pre-Listing Inspection" at bounding box center [176, 105] width 154 height 16
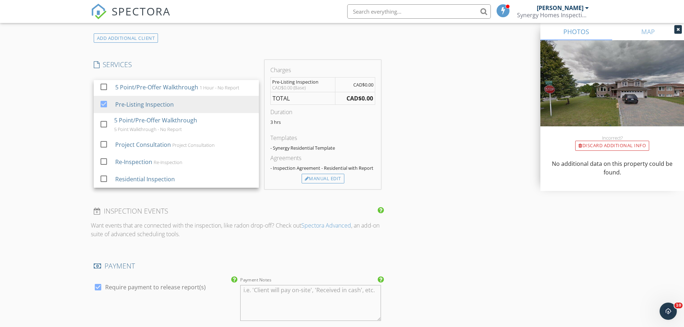
click at [44, 95] on div "New Inspection Click here to use the New Order Form INSPECTOR(S) check_box [PER…" at bounding box center [342, 109] width 684 height 1241
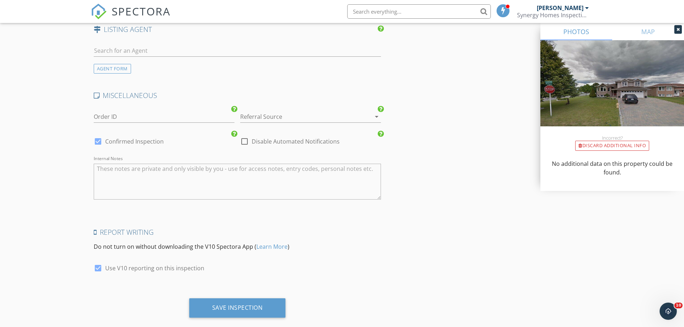
scroll to position [978, 0]
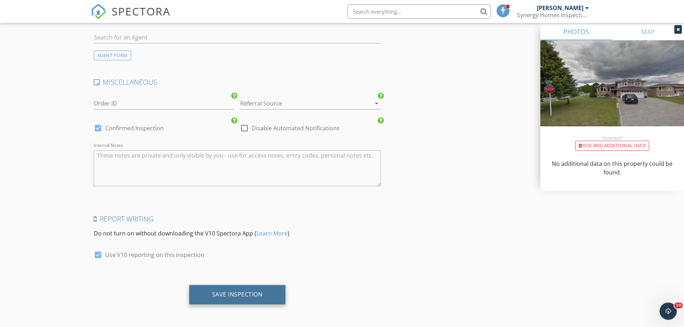
click at [242, 297] on div "Save Inspection" at bounding box center [237, 294] width 51 height 7
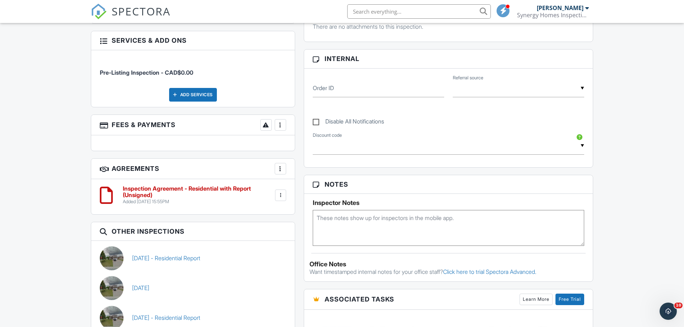
click at [283, 126] on div at bounding box center [280, 124] width 7 height 7
click at [301, 162] on li "Add Services" at bounding box center [316, 165] width 75 height 18
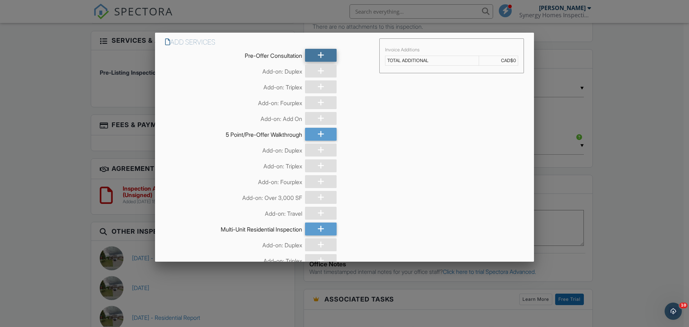
click at [324, 52] on div at bounding box center [321, 55] width 32 height 13
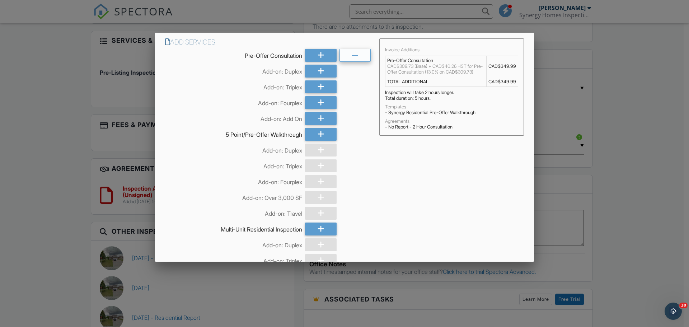
click at [352, 60] on icon at bounding box center [355, 55] width 7 height 13
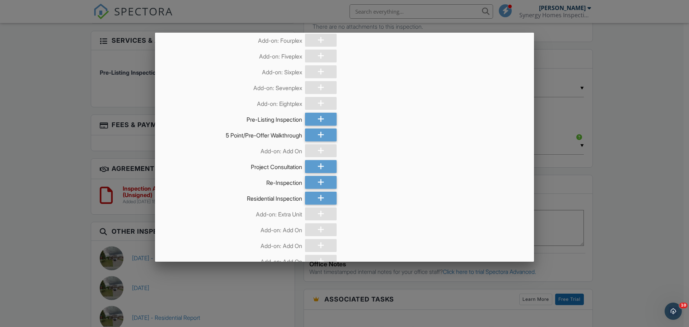
scroll to position [251, 0]
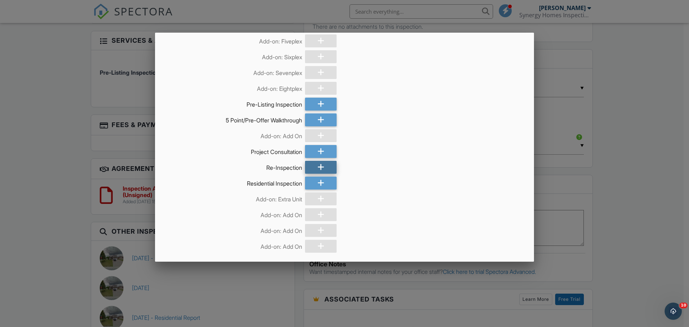
click at [322, 168] on div at bounding box center [321, 167] width 32 height 13
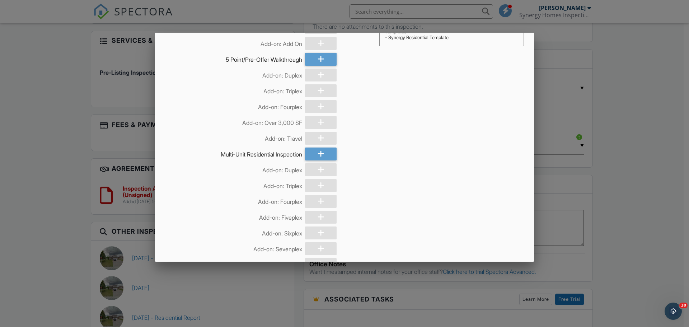
scroll to position [215, 0]
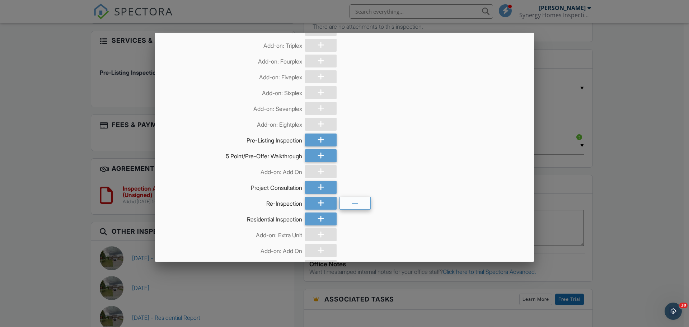
click at [354, 201] on icon at bounding box center [355, 203] width 7 height 13
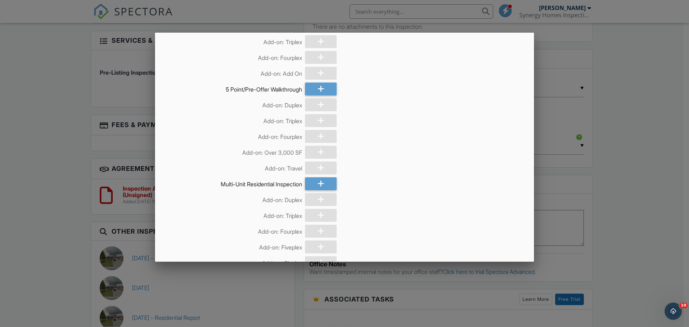
scroll to position [36, 0]
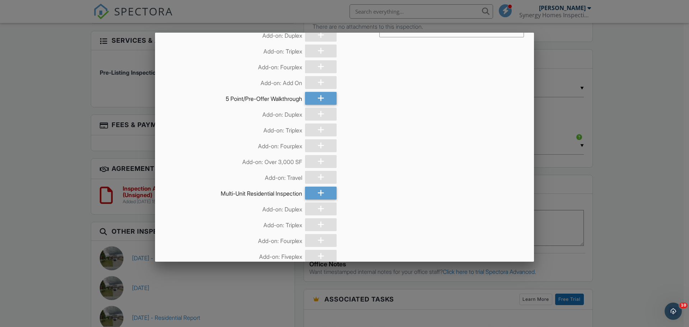
click at [318, 116] on div at bounding box center [321, 114] width 32 height 13
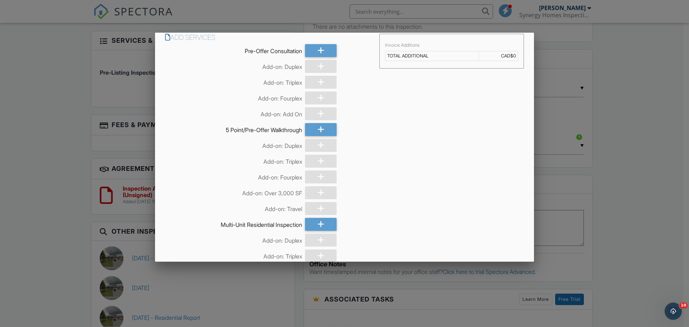
scroll to position [0, 0]
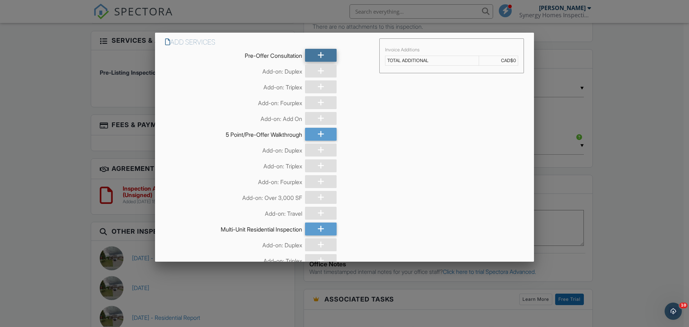
click at [320, 55] on icon at bounding box center [321, 55] width 7 height 13
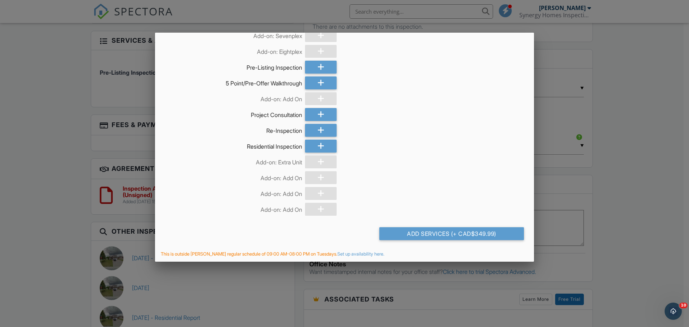
scroll to position [289, 0]
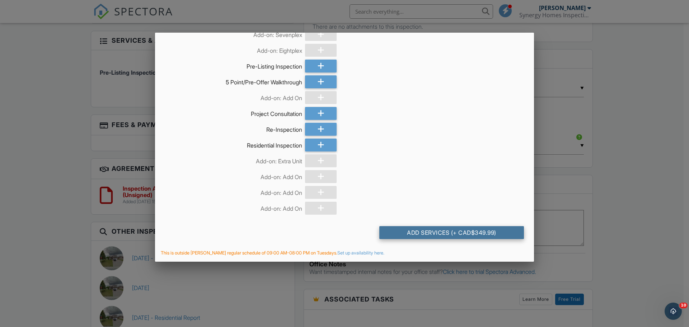
click at [456, 230] on div "Add Services (+ CAD$349.99)" at bounding box center [452, 232] width 145 height 13
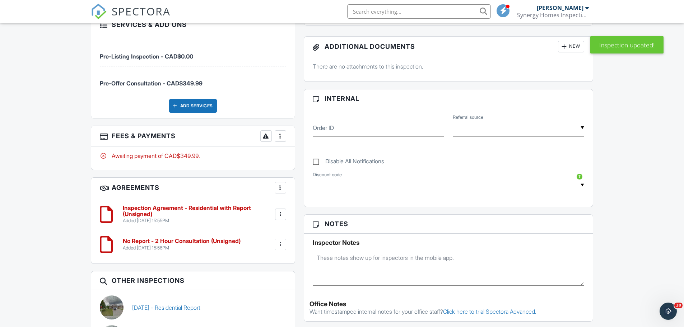
click at [279, 136] on div at bounding box center [280, 135] width 7 height 7
click at [321, 158] on li "Edit Fees & Payments" at bounding box center [316, 158] width 75 height 18
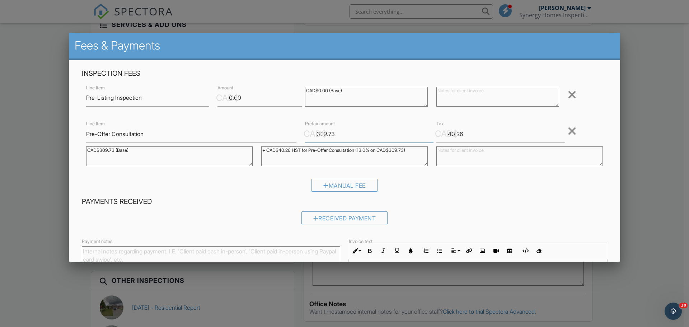
drag, startPoint x: 344, startPoint y: 134, endPoint x: 236, endPoint y: 130, distance: 108.5
click at [236, 130] on div "Line Item Pre-Offer Consultation CAD$ Pretax amount 309.73 CAD$ Tax 40.26 Remov…" at bounding box center [345, 146] width 526 height 52
type input "1.0"
drag, startPoint x: 467, startPoint y: 134, endPoint x: 437, endPoint y: 131, distance: 30.6
click at [437, 131] on div "CAD$ Tax 40.26" at bounding box center [497, 134] width 131 height 18
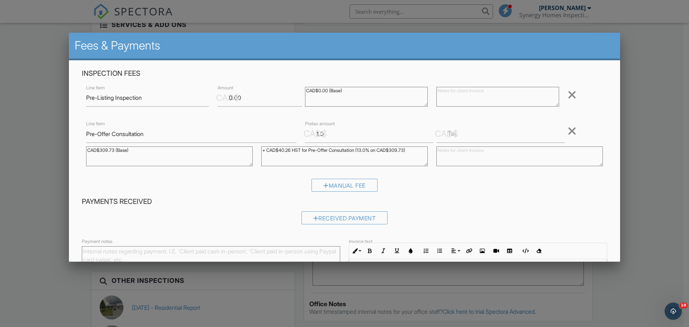
click at [426, 197] on div "Manual Fee" at bounding box center [345, 188] width 526 height 18
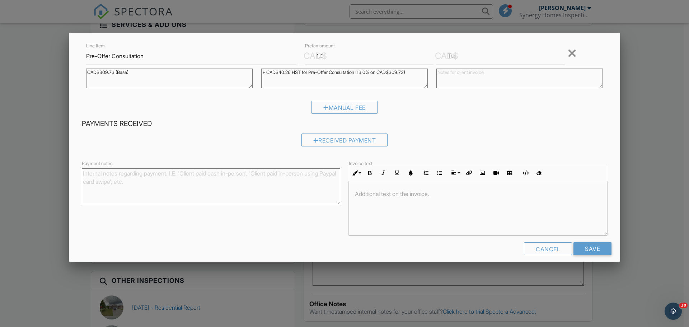
scroll to position [85, 0]
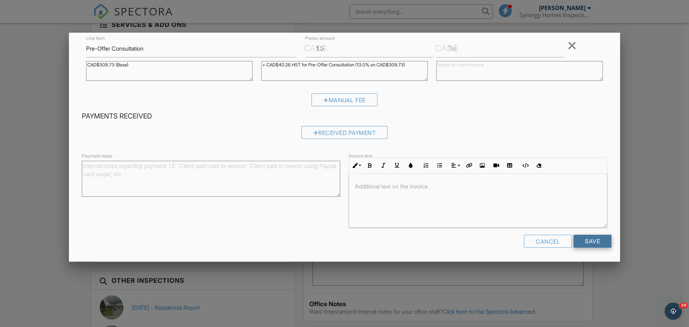
click at [582, 239] on input "Save" at bounding box center [593, 241] width 38 height 13
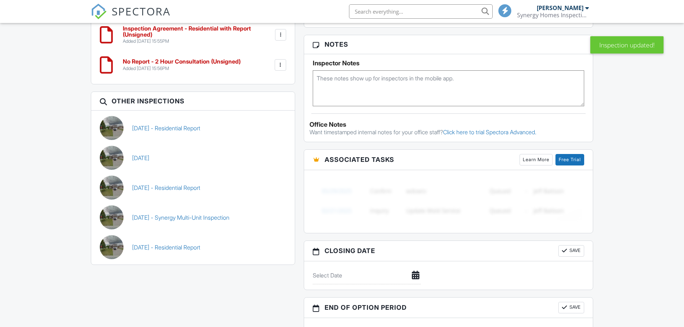
click at [284, 69] on div at bounding box center [280, 64] width 7 height 7
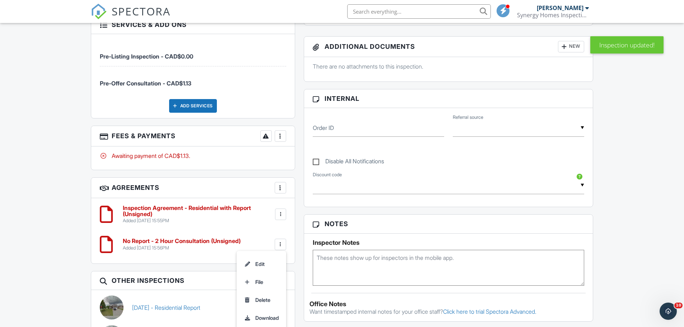
click at [284, 136] on div "More" at bounding box center [280, 135] width 11 height 11
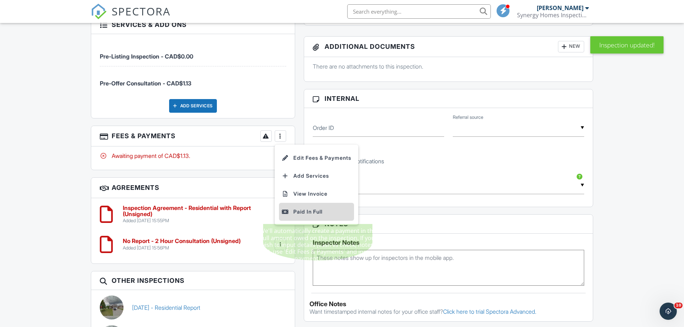
click at [312, 210] on div "Paid In Full" at bounding box center [316, 212] width 69 height 9
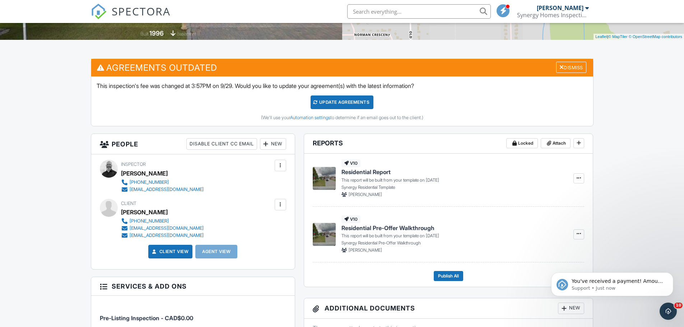
scroll to position [180, 0]
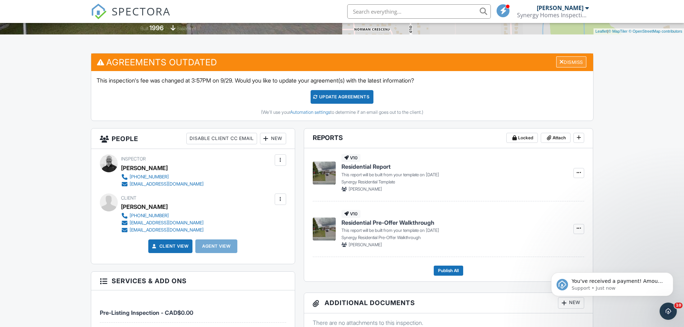
click at [562, 60] on div "Dismiss" at bounding box center [571, 61] width 30 height 11
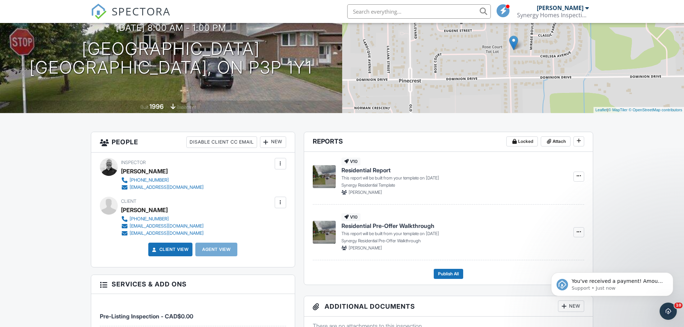
scroll to position [108, 0]
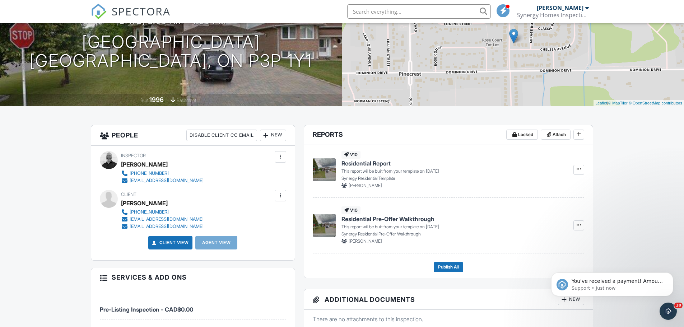
click at [279, 155] on div at bounding box center [280, 156] width 7 height 7
click at [248, 213] on li "Remove" at bounding box center [250, 215] width 63 height 18
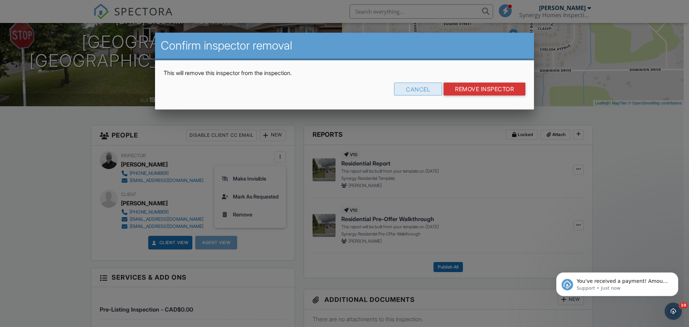
click at [420, 87] on div "Cancel" at bounding box center [418, 89] width 48 height 13
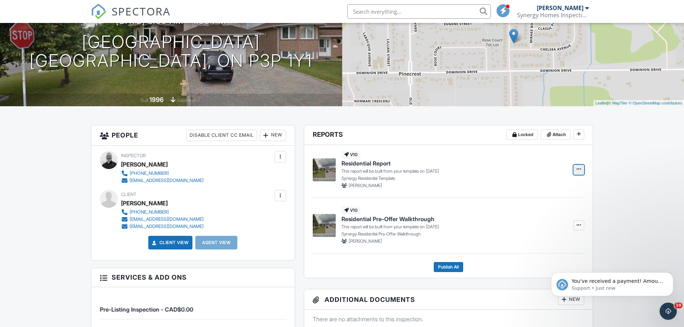
click at [580, 169] on icon at bounding box center [579, 169] width 4 height 5
click at [537, 203] on input "Delete Report" at bounding box center [542, 206] width 73 height 16
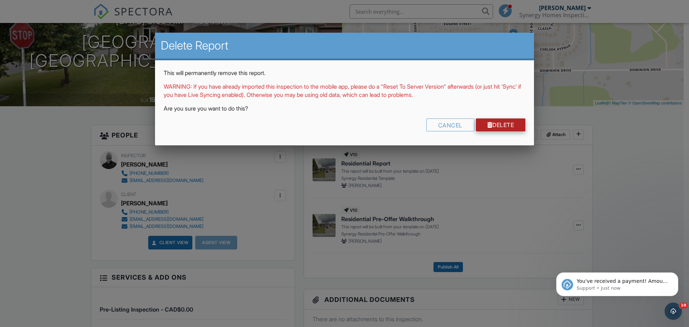
click at [515, 118] on link "Delete" at bounding box center [501, 124] width 50 height 13
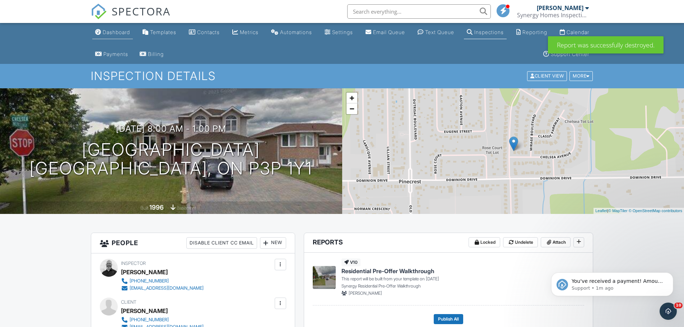
click at [122, 31] on div "Dashboard" at bounding box center [116, 32] width 27 height 6
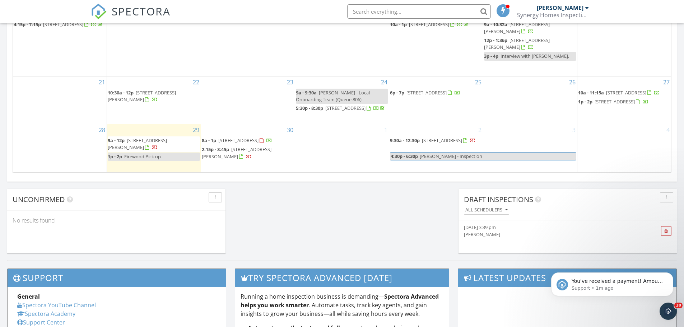
scroll to position [523, 0]
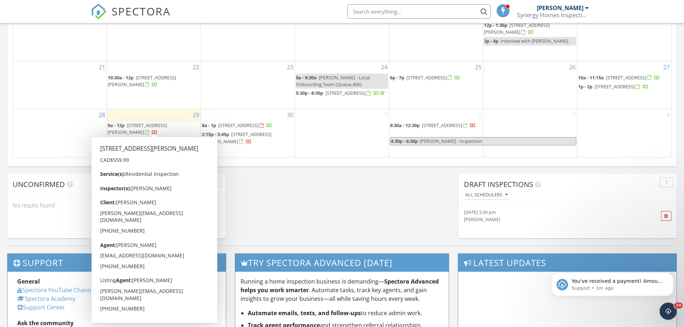
click at [152, 130] on div at bounding box center [155, 133] width 6 height 6
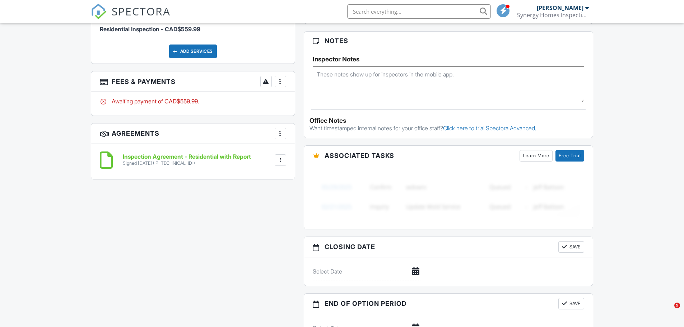
click at [280, 80] on div at bounding box center [280, 81] width 7 height 7
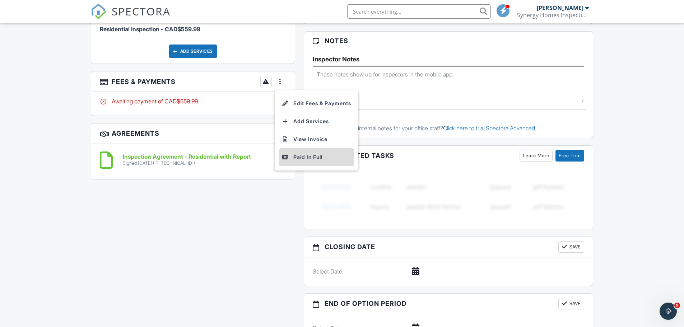
click at [299, 160] on div "Paid In Full" at bounding box center [316, 157] width 69 height 9
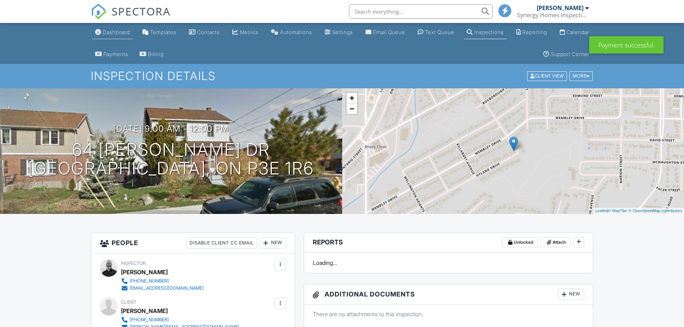
click at [126, 30] on div "Dashboard" at bounding box center [116, 32] width 27 height 6
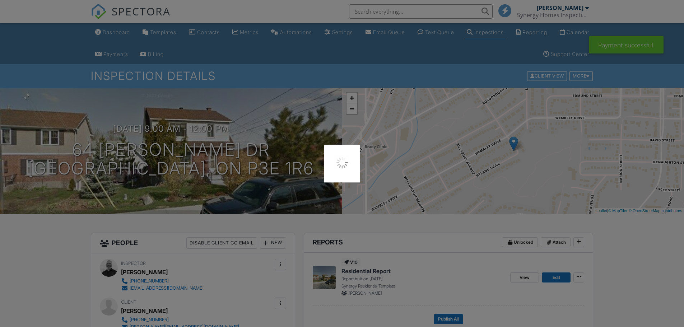
scroll to position [20, 0]
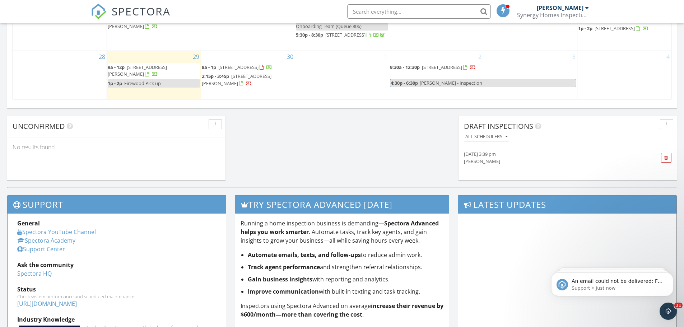
click at [248, 87] on div at bounding box center [249, 84] width 6 height 6
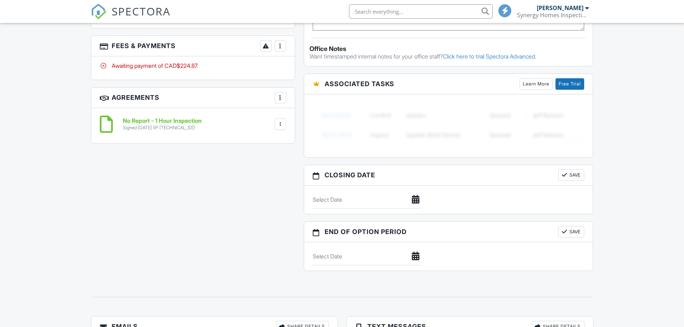
click at [282, 44] on div at bounding box center [280, 45] width 7 height 7
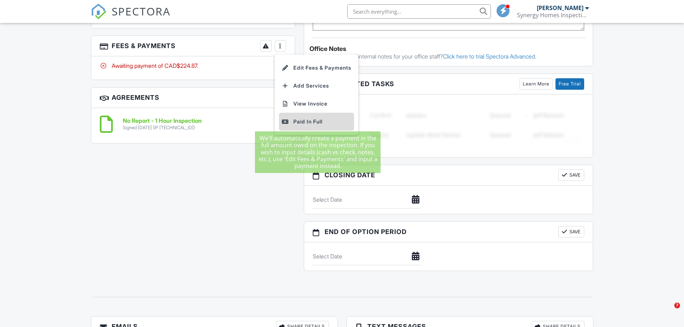
click at [312, 119] on div "Paid In Full" at bounding box center [316, 121] width 69 height 9
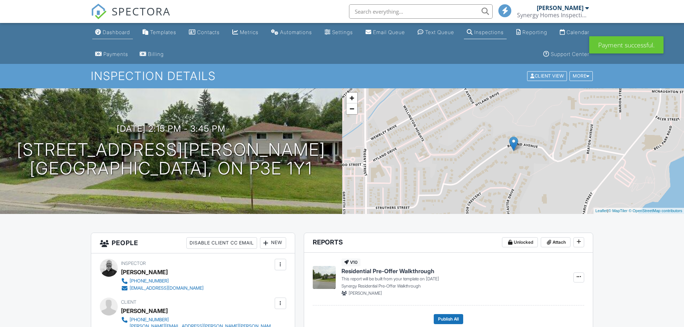
click at [115, 29] on div "Dashboard" at bounding box center [116, 32] width 27 height 6
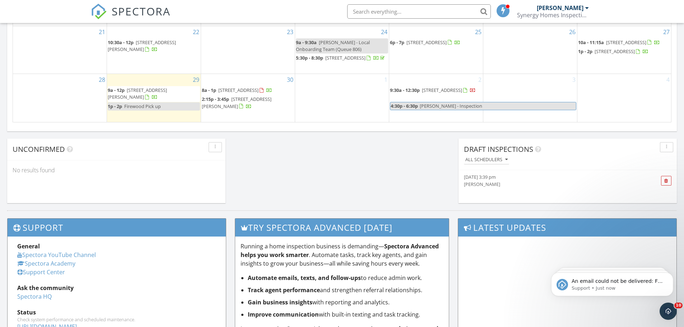
scroll to position [539, 0]
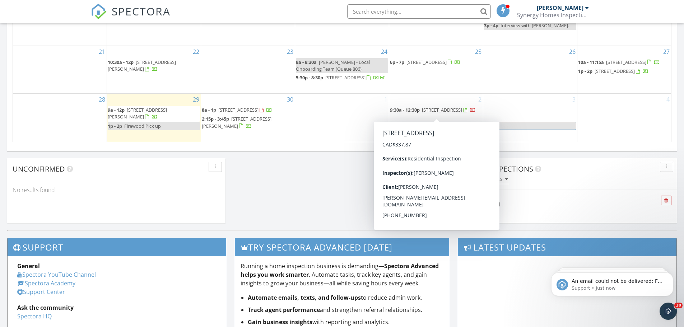
click at [470, 114] on div at bounding box center [473, 111] width 6 height 6
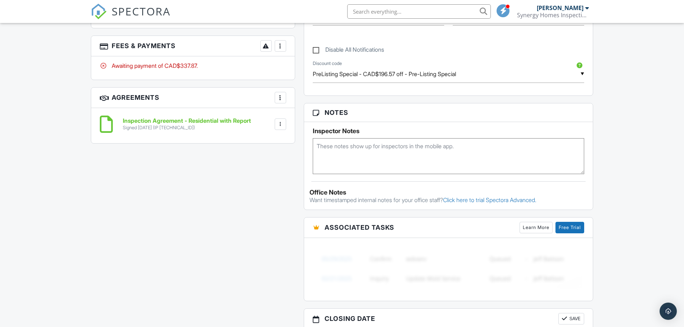
click at [283, 44] on div at bounding box center [280, 45] width 7 height 7
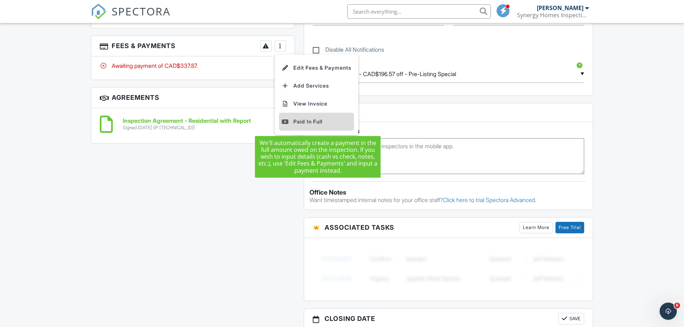
click at [317, 121] on div "Paid In Full" at bounding box center [316, 121] width 69 height 9
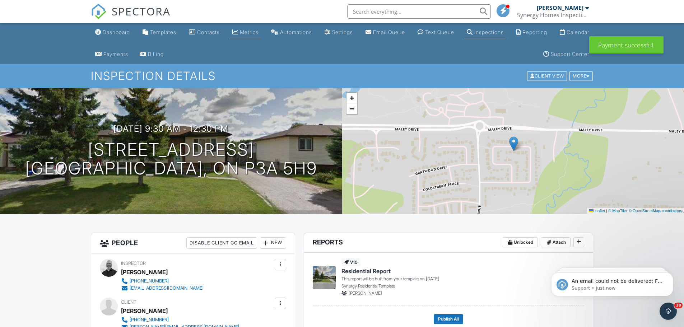
click at [259, 34] on div "Metrics" at bounding box center [249, 32] width 19 height 6
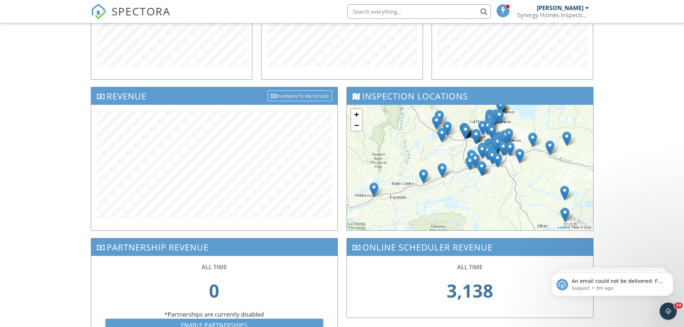
scroll to position [211, 0]
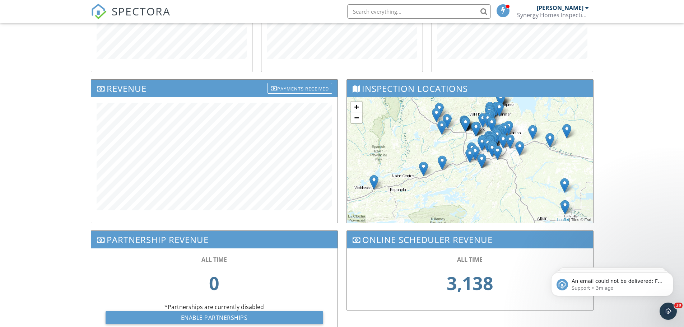
drag, startPoint x: 237, startPoint y: 101, endPoint x: 67, endPoint y: 71, distance: 172.4
click at [67, 71] on div "Dashboard Templates Contacts Metrics Automations Settings Email Queue Text Queu…" at bounding box center [342, 87] width 684 height 551
drag, startPoint x: 180, startPoint y: 102, endPoint x: 76, endPoint y: 97, distance: 103.5
click at [76, 97] on div "Dashboard Templates Contacts Metrics Automations Settings Email Queue Text Queu…" at bounding box center [342, 87] width 684 height 551
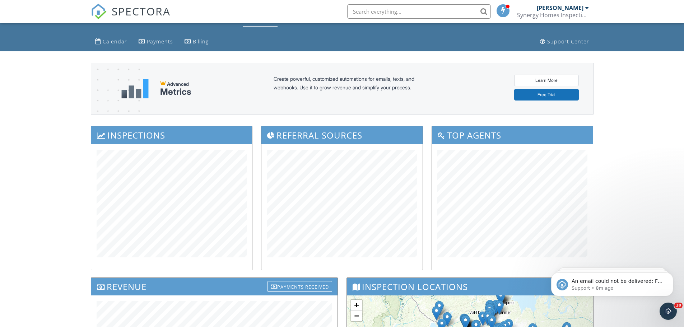
scroll to position [0, 0]
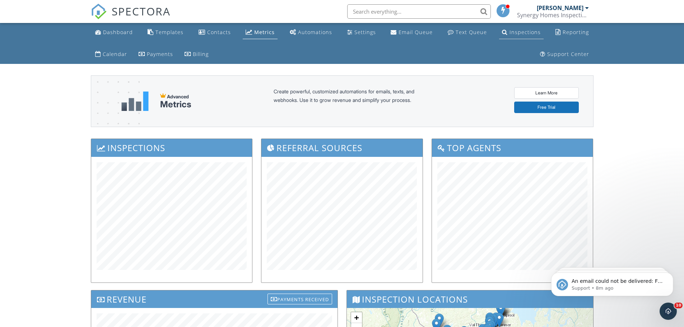
click at [527, 30] on div "Inspections" at bounding box center [524, 32] width 31 height 7
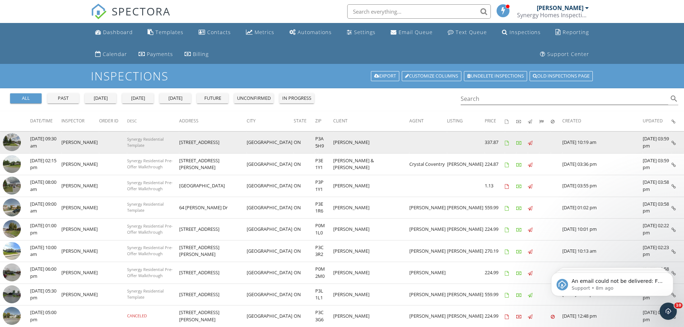
click at [36, 139] on td "[DATE] 09:30 am" at bounding box center [45, 143] width 31 height 22
click at [248, 142] on td "[GEOGRAPHIC_DATA]" at bounding box center [270, 143] width 47 height 22
click at [671, 142] on icon at bounding box center [673, 143] width 4 height 5
click at [506, 144] on icon at bounding box center [507, 143] width 4 height 5
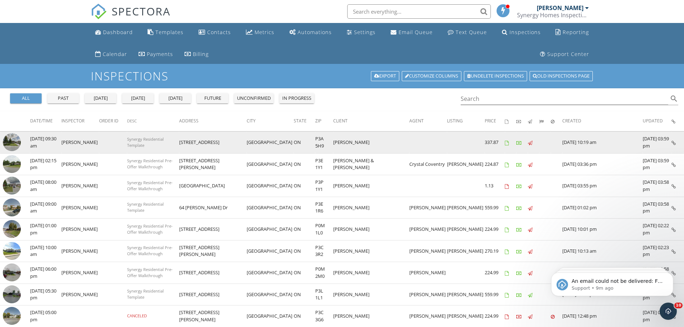
click at [508, 144] on icon at bounding box center [507, 143] width 4 height 5
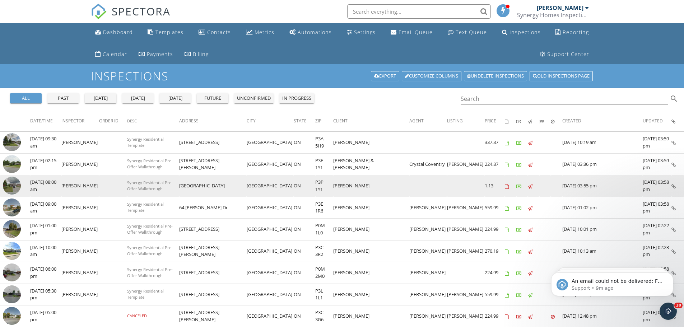
click at [674, 188] on icon at bounding box center [673, 186] width 4 height 5
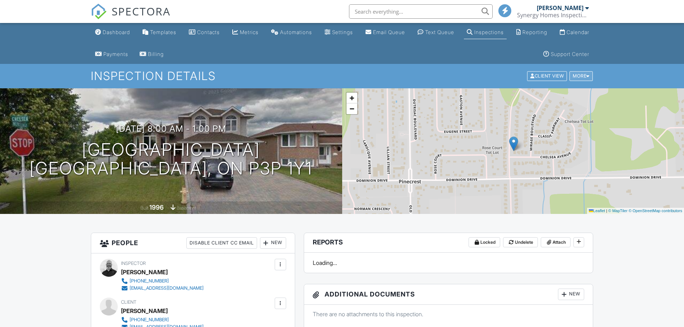
click at [577, 77] on div "More" at bounding box center [580, 76] width 23 height 10
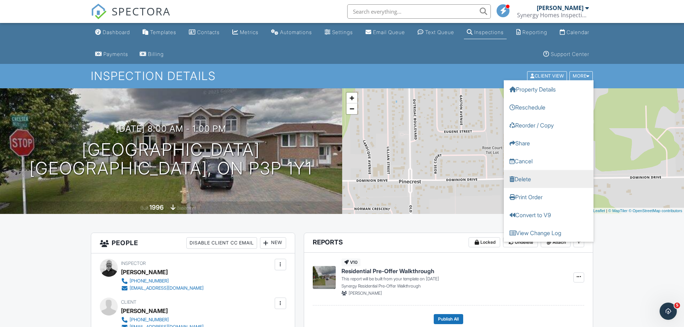
click at [530, 180] on link "Delete" at bounding box center [549, 179] width 90 height 18
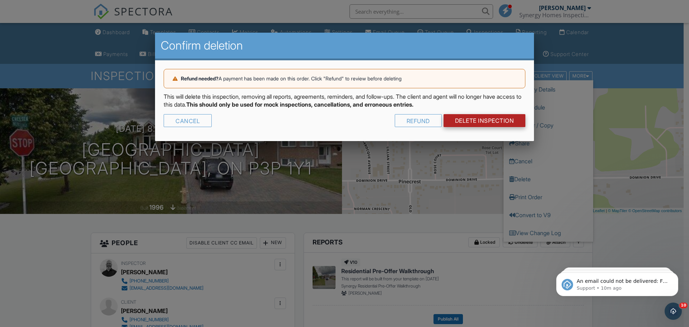
click at [473, 118] on link "DELETE Inspection" at bounding box center [485, 120] width 82 height 13
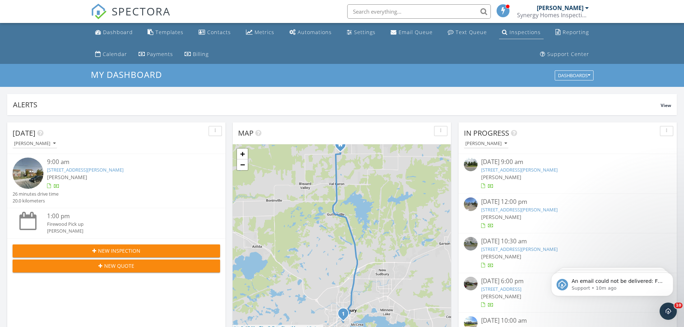
click at [528, 30] on div "Inspections" at bounding box center [524, 32] width 31 height 7
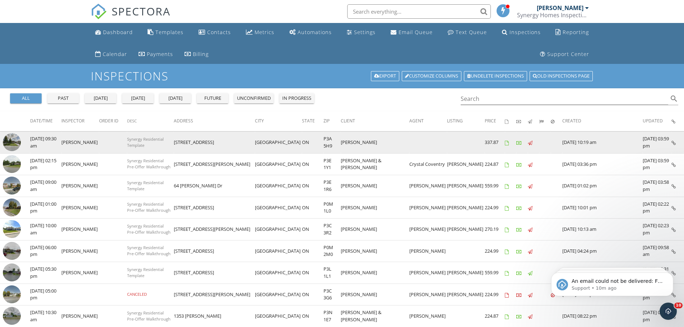
click at [507, 142] on icon at bounding box center [507, 143] width 4 height 5
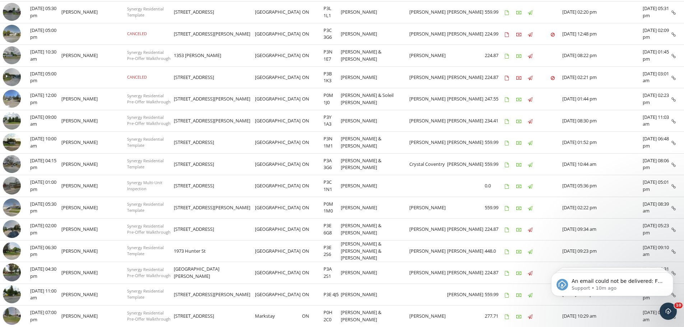
scroll to position [259, 0]
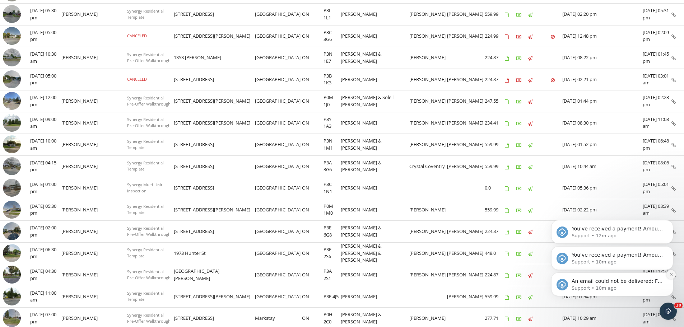
click at [672, 275] on icon "Dismiss notification" at bounding box center [671, 275] width 4 height 4
click at [669, 276] on icon "Dismiss notification" at bounding box center [671, 275] width 4 height 4
click at [672, 275] on icon "Dismiss notification" at bounding box center [671, 275] width 4 height 4
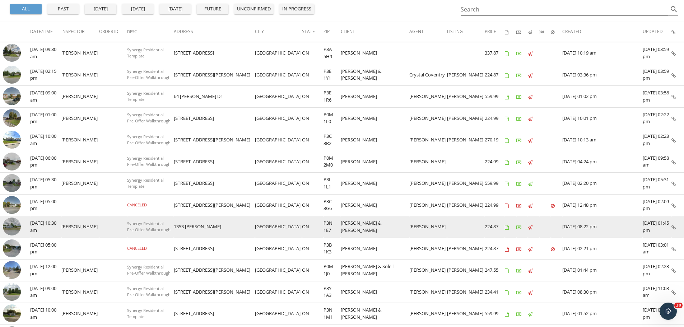
scroll to position [0, 0]
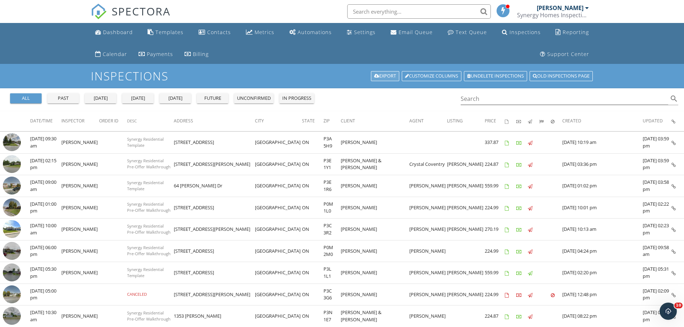
click at [387, 76] on link "Export" at bounding box center [385, 76] width 28 height 10
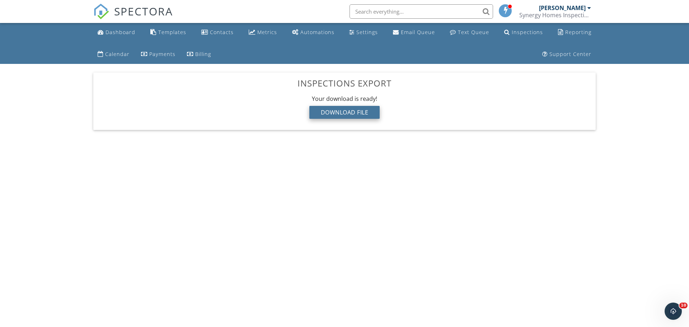
click at [358, 110] on div "Download File" at bounding box center [344, 112] width 71 height 13
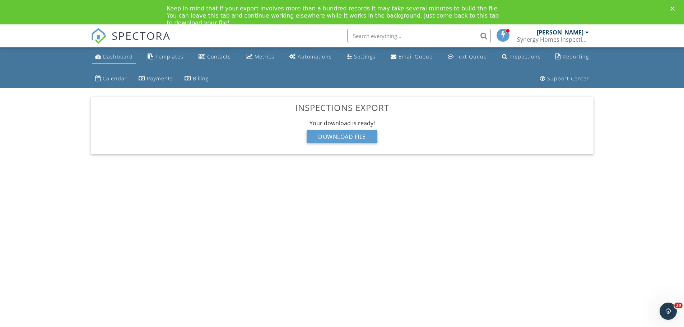
click at [120, 56] on div "Dashboard" at bounding box center [118, 56] width 30 height 7
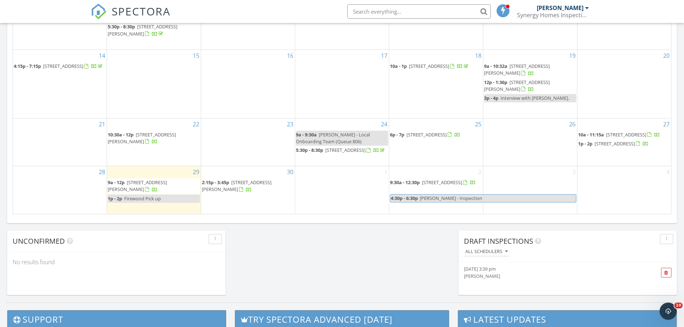
scroll to position [467, 0]
click at [321, 187] on div "1" at bounding box center [342, 190] width 94 height 48
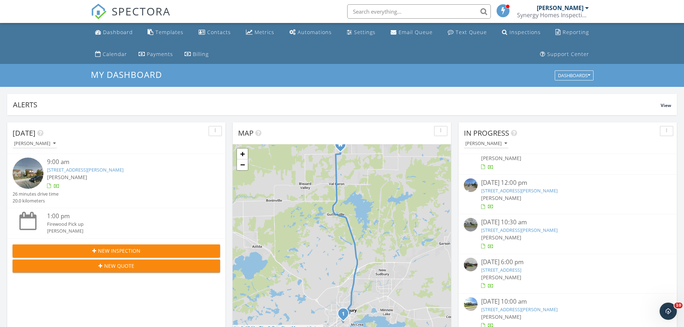
scroll to position [72, 0]
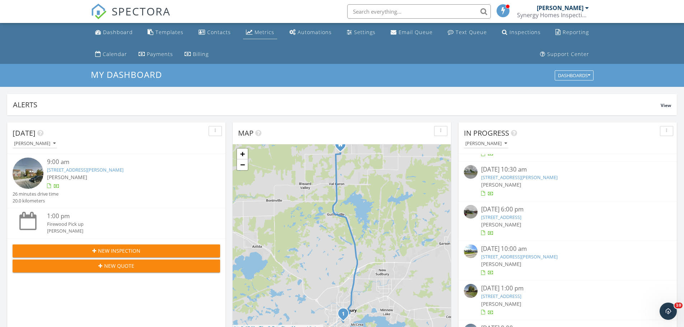
click at [256, 36] on link "Metrics" at bounding box center [260, 32] width 34 height 13
